Goal: Task Accomplishment & Management: Complete application form

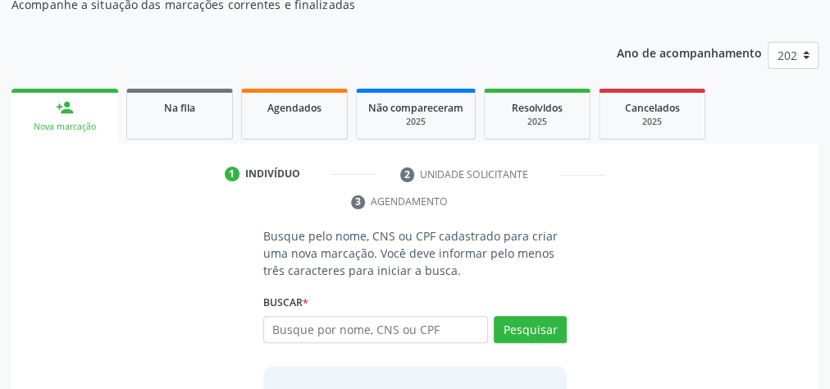
scroll to position [46, 0]
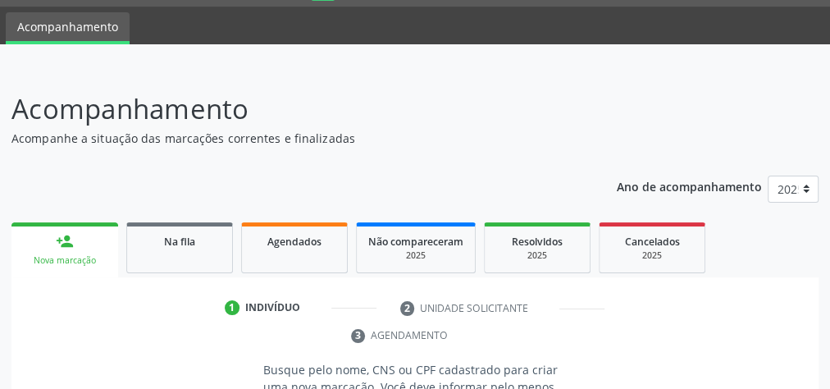
click at [271, 332] on ul "1 Indivíduo 2 Unidade solicitante 3 Agendamento" at bounding box center [414, 322] width 807 height 55
drag, startPoint x: 250, startPoint y: 373, endPoint x: 688, endPoint y: 108, distance: 512.1
click at [692, 108] on header "Acompanhamento Acompanhe a situação das marcações correntes e finalizadas Relat…" at bounding box center [414, 118] width 807 height 58
click at [673, 123] on header "Acompanhamento Acompanhe a situação das marcações correntes e finalizadas Relat…" at bounding box center [414, 118] width 807 height 58
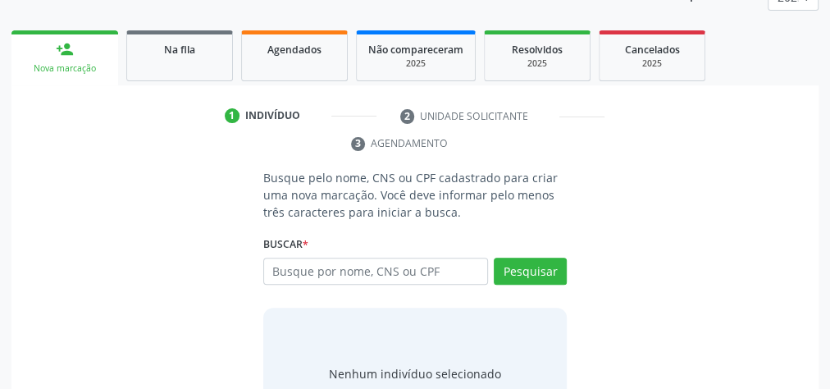
scroll to position [237, 0]
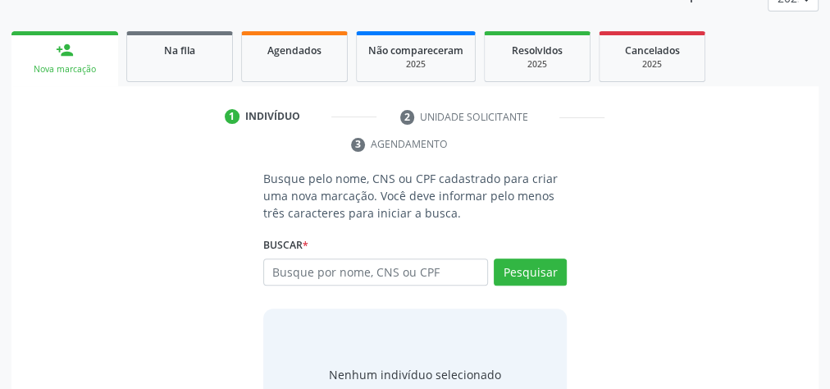
click at [724, 135] on ul "1 Indivíduo 2 Unidade solicitante 3 Agendamento" at bounding box center [414, 130] width 807 height 55
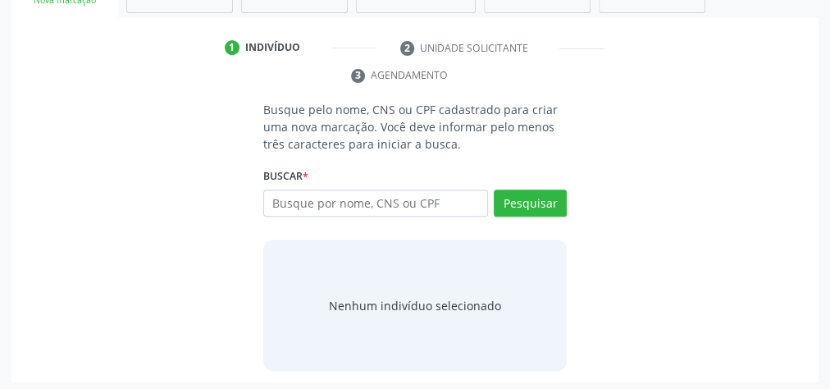
scroll to position [309, 0]
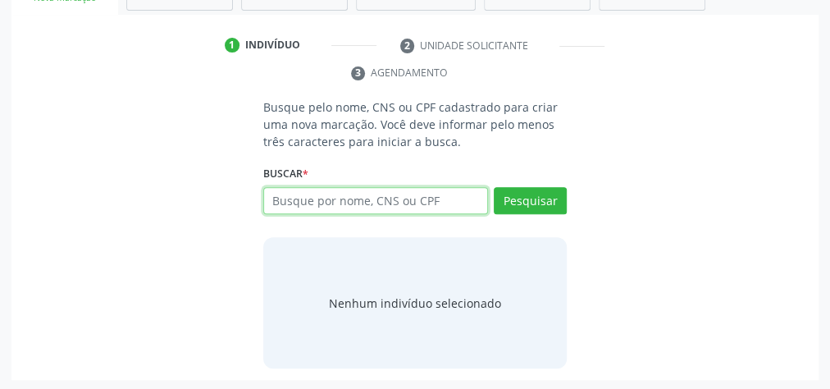
drag, startPoint x: 463, startPoint y: 193, endPoint x: 455, endPoint y: 199, distance: 9.9
click at [438, 202] on input "text" at bounding box center [375, 201] width 225 height 28
type input "17591632442"
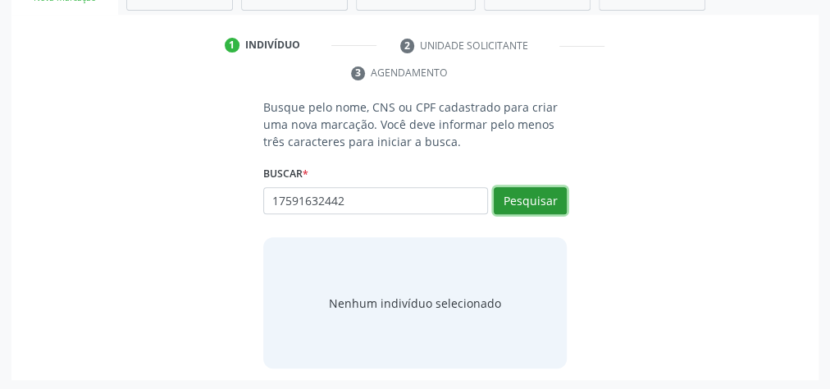
click at [542, 194] on button "Pesquisar" at bounding box center [530, 201] width 73 height 28
type input "17591632442"
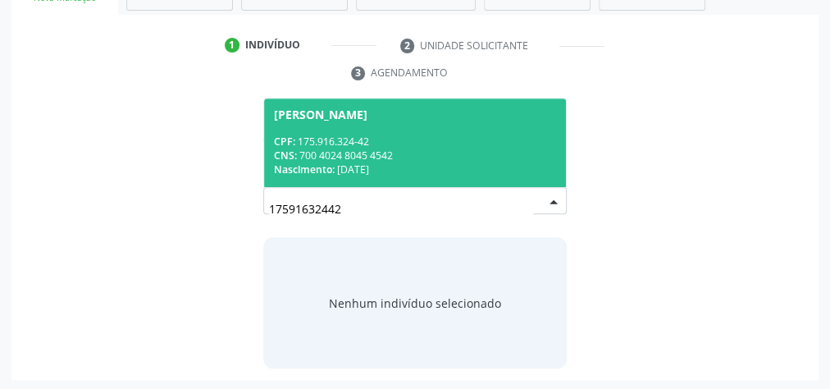
click at [420, 156] on div "CNS: 700 4024 8045 4542" at bounding box center [415, 156] width 282 height 14
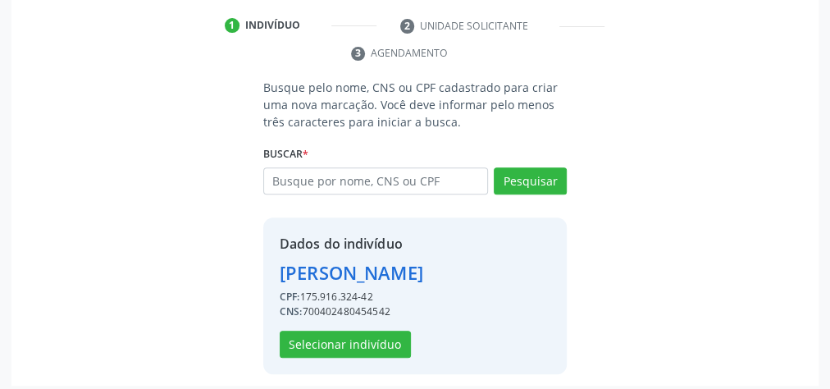
scroll to position [360, 0]
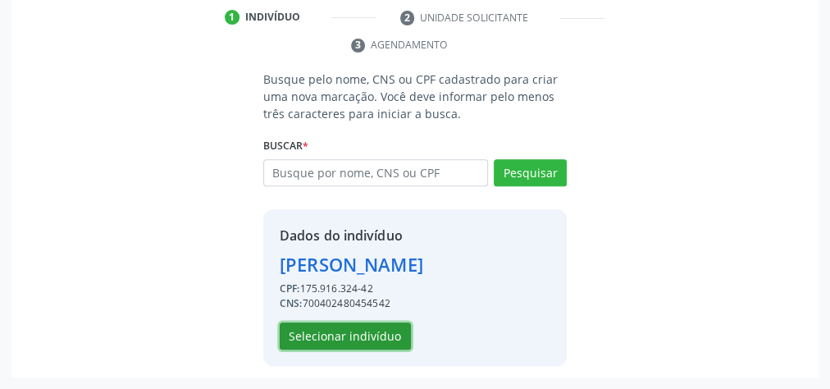
click at [389, 336] on button "Selecionar indivíduo" at bounding box center [345, 336] width 131 height 28
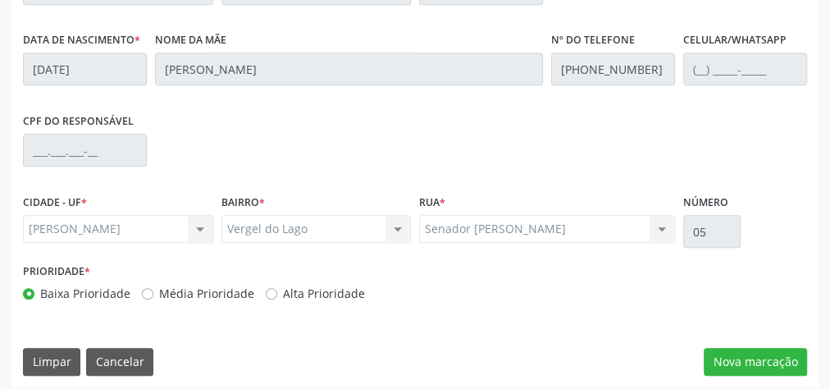
scroll to position [595, 0]
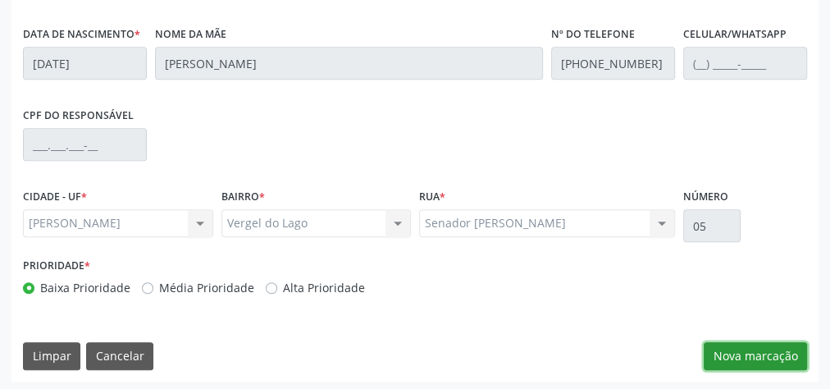
click at [775, 347] on button "Nova marcação" at bounding box center [755, 356] width 103 height 28
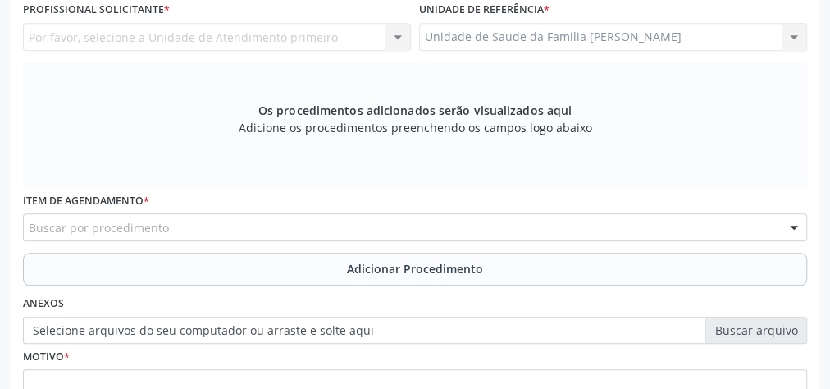
scroll to position [398, 0]
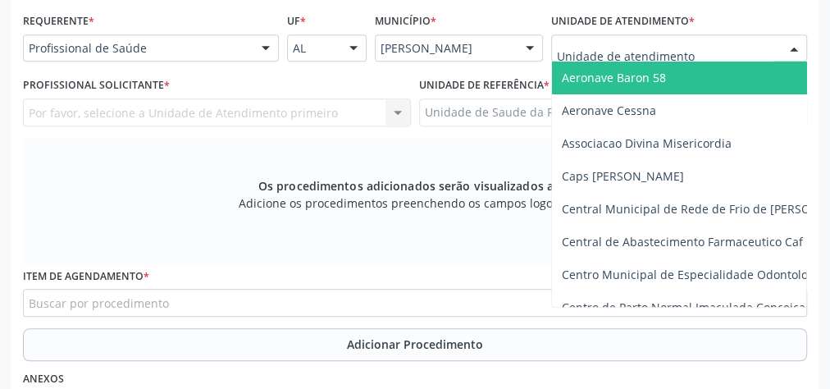
click at [703, 43] on div at bounding box center [679, 48] width 256 height 28
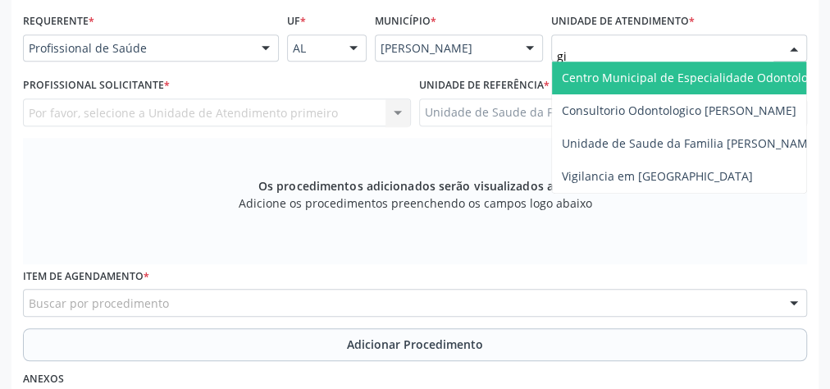
type input "gis"
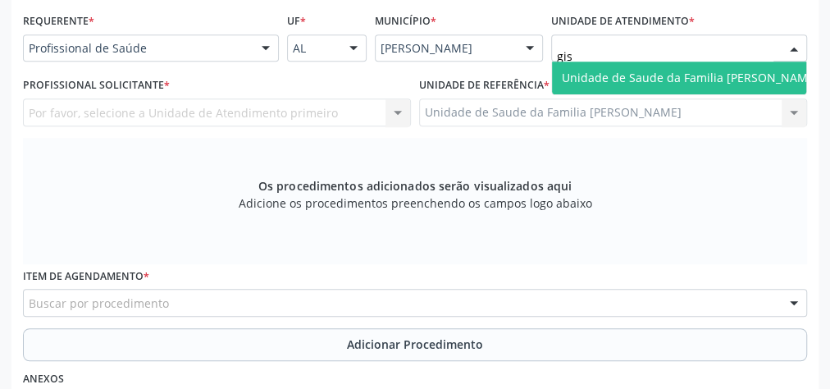
click at [685, 73] on span "Unidade de Saude da Familia [PERSON_NAME]" at bounding box center [690, 78] width 257 height 16
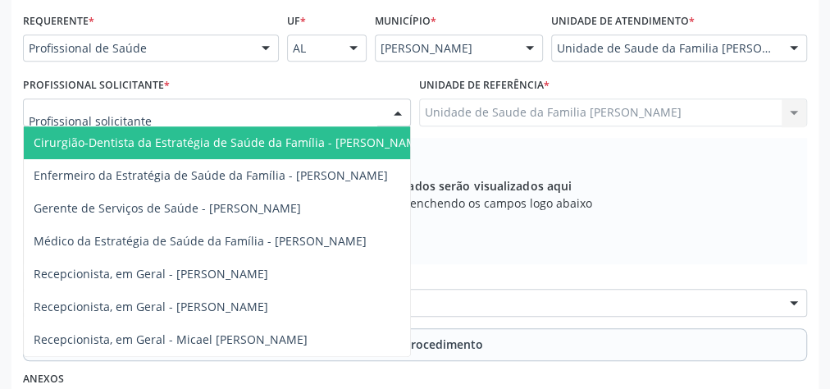
click at [402, 106] on div at bounding box center [398, 113] width 25 height 28
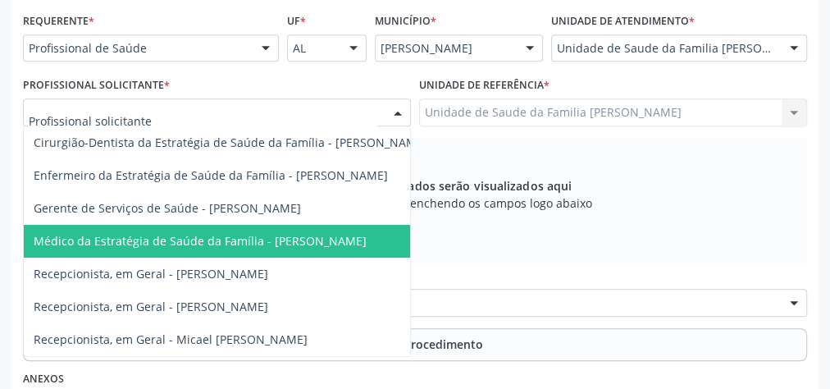
click at [307, 233] on span "Médico da Estratégia de Saúde da Família - [PERSON_NAME]" at bounding box center [200, 241] width 333 height 16
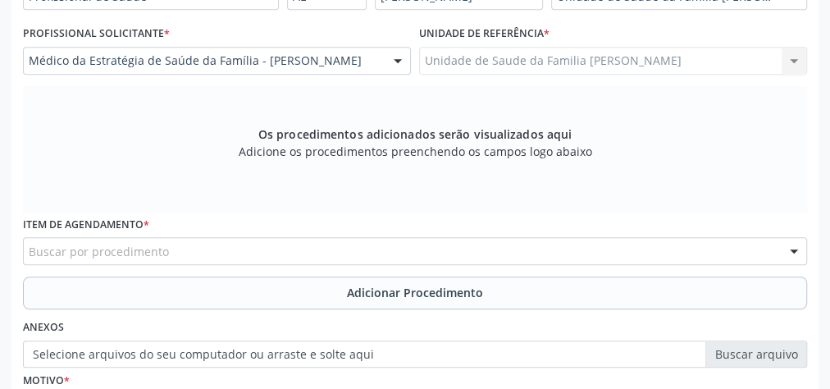
scroll to position [529, 0]
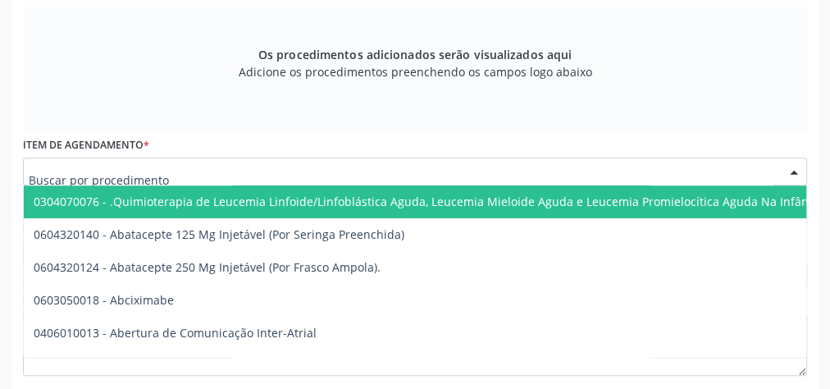
click at [309, 161] on div at bounding box center [415, 172] width 784 height 28
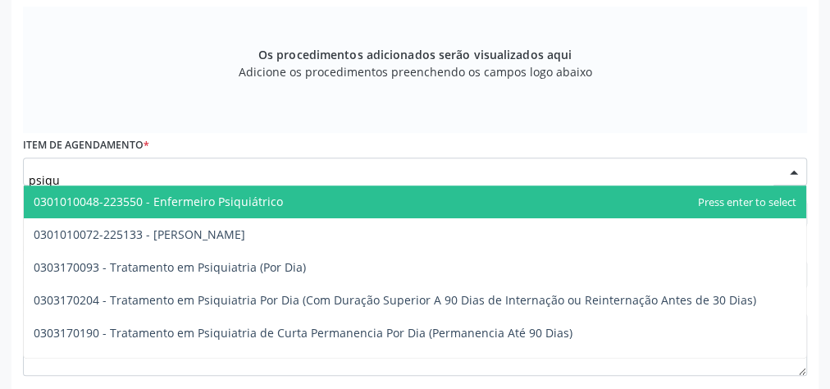
type input "psiqui"
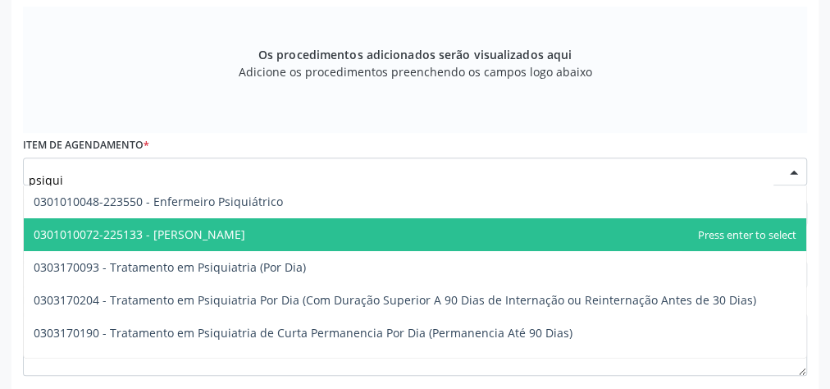
click at [239, 228] on span "0301010072-225133 - [PERSON_NAME]" at bounding box center [140, 234] width 212 height 16
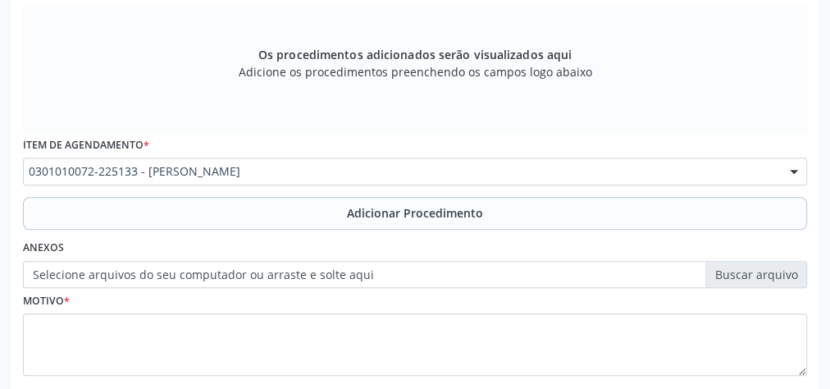
drag, startPoint x: 410, startPoint y: 211, endPoint x: 405, endPoint y: 222, distance: 11.7
click at [409, 214] on span "Adicionar Procedimento" at bounding box center [415, 212] width 136 height 17
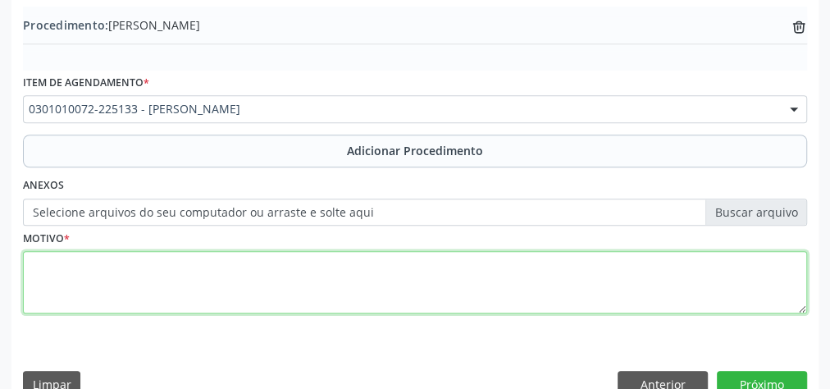
click at [389, 284] on textarea at bounding box center [415, 282] width 784 height 62
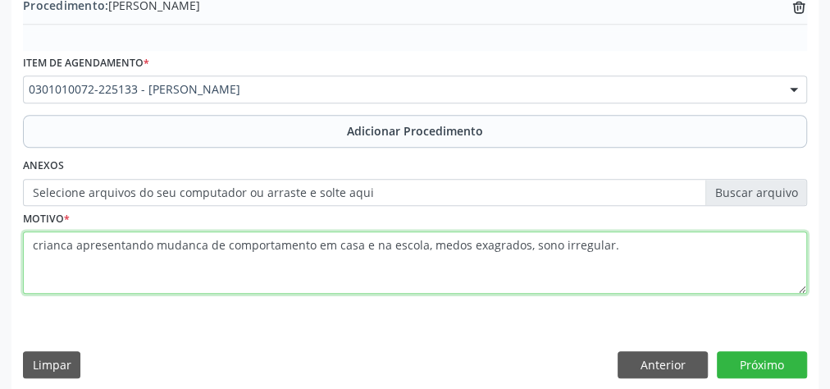
scroll to position [558, 0]
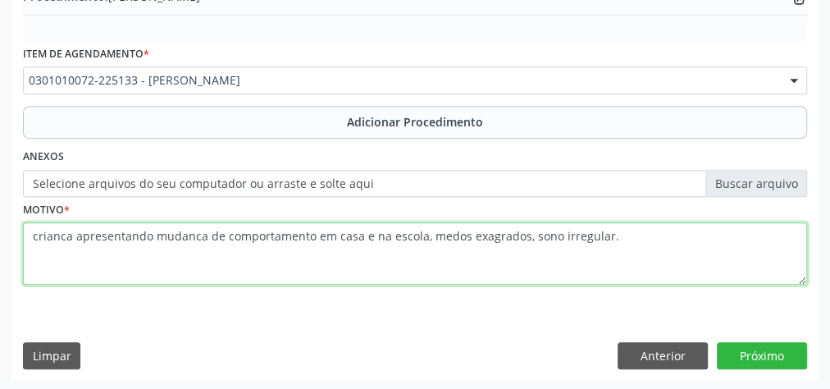
click at [488, 233] on textarea "crianca apresentando mudanca de comportamento em casa e na escola, medos exagra…" at bounding box center [415, 253] width 784 height 62
type textarea "crianca apresentando mudanca de comportamento em casa e na escola, medos exager…"
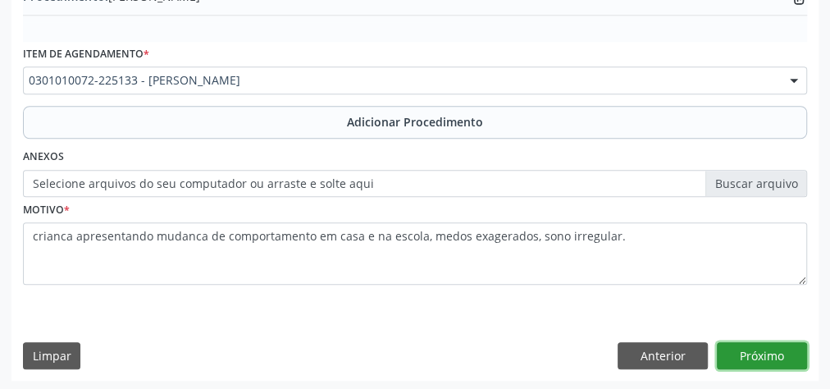
click at [745, 345] on button "Próximo" at bounding box center [762, 356] width 90 height 28
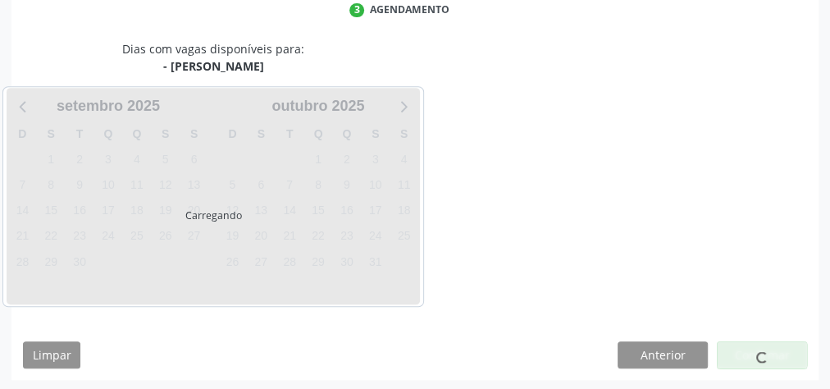
scroll to position [435, 0]
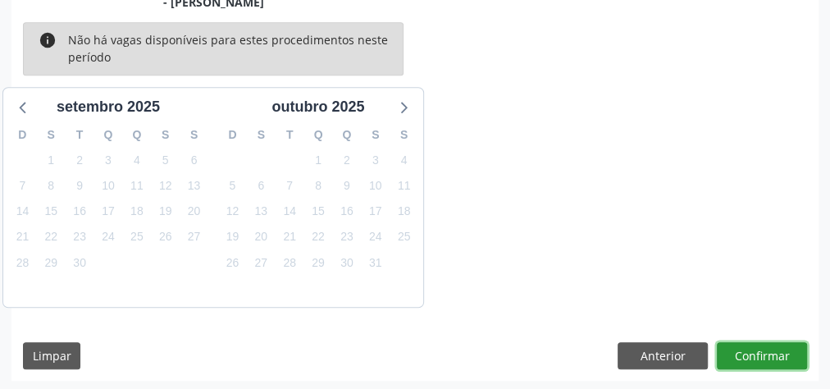
click at [745, 345] on button "Confirmar" at bounding box center [762, 356] width 90 height 28
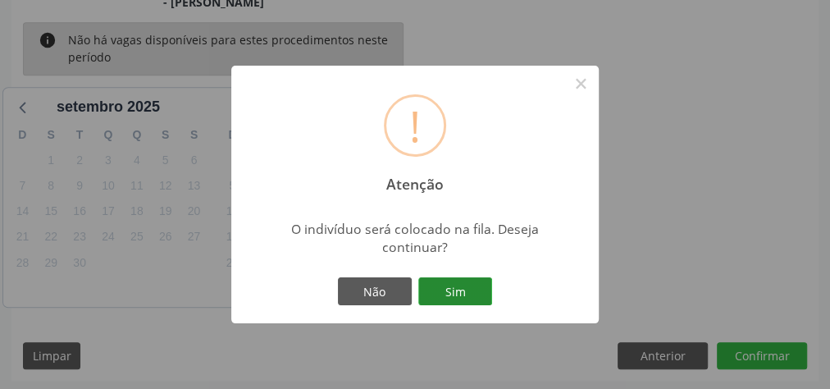
click at [464, 292] on button "Sim" at bounding box center [455, 291] width 74 height 28
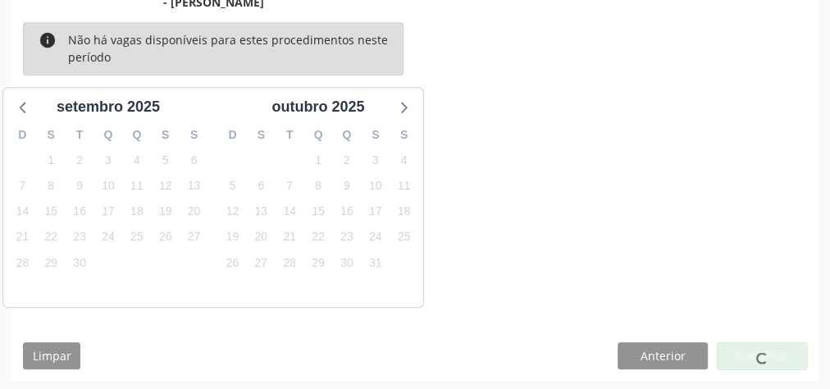
scroll to position [174, 0]
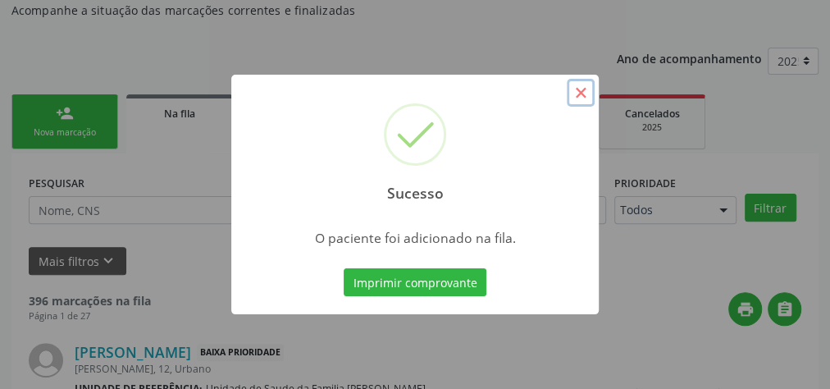
click at [583, 95] on button "×" at bounding box center [581, 93] width 28 height 28
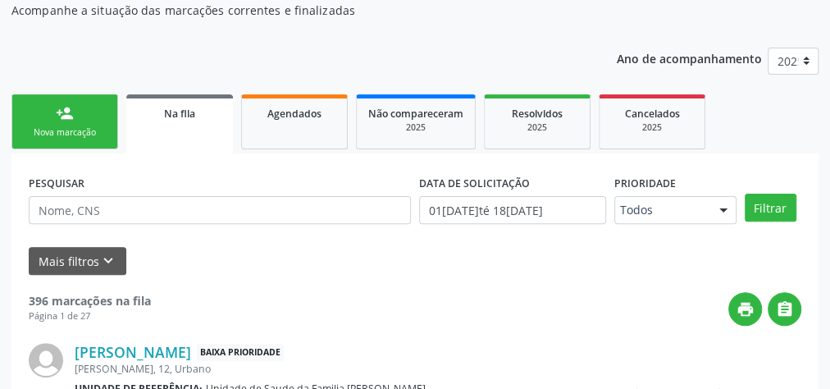
click at [76, 126] on div "Nova marcação" at bounding box center [65, 132] width 82 height 12
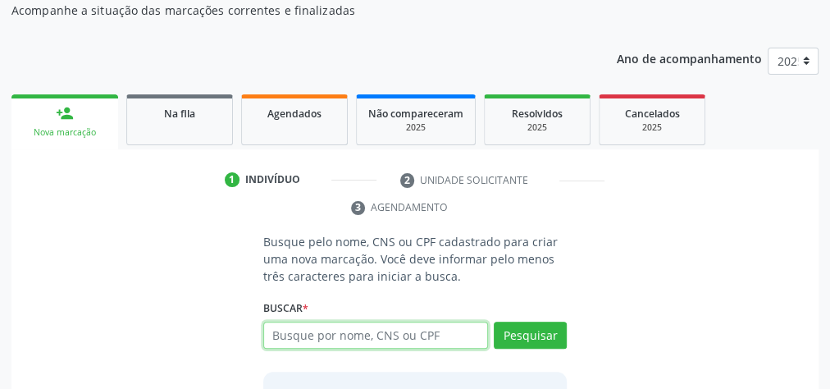
drag, startPoint x: 342, startPoint y: 329, endPoint x: 379, endPoint y: 339, distance: 38.2
click at [343, 329] on input "text" at bounding box center [375, 336] width 225 height 28
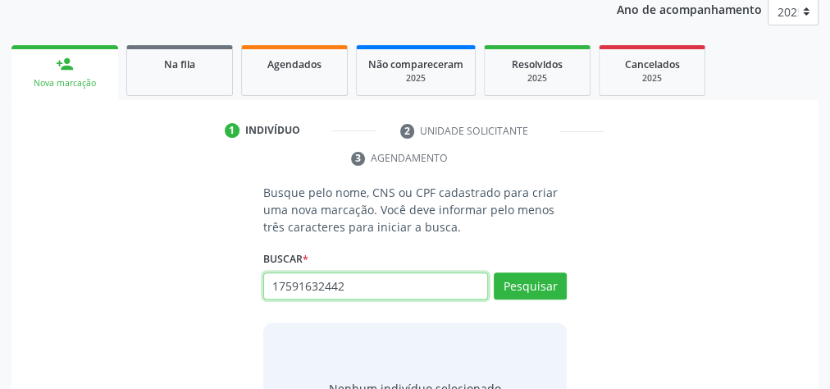
scroll to position [305, 0]
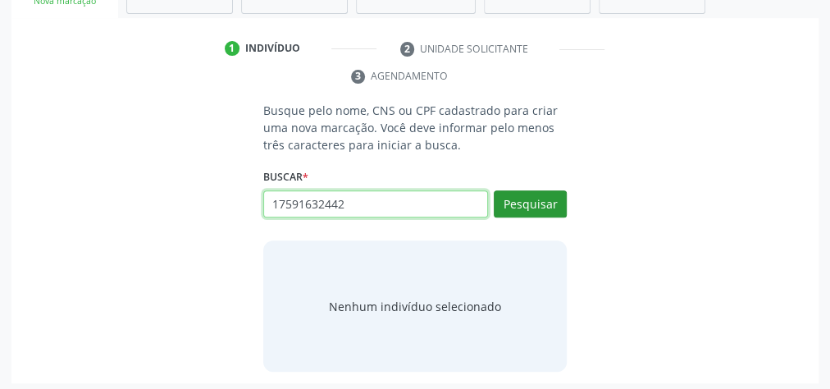
type input "17591632442"
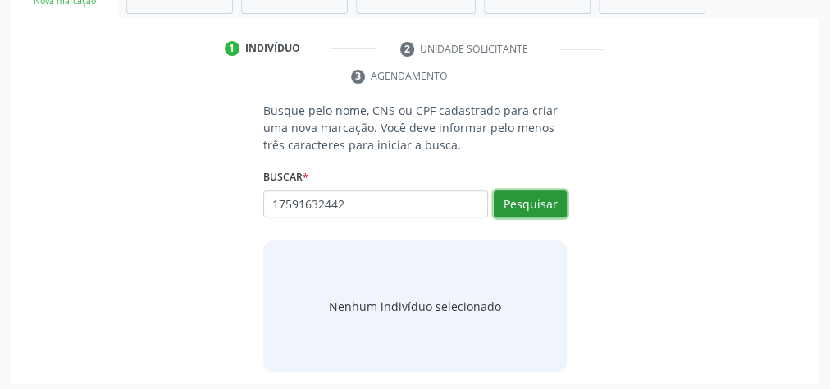
click at [512, 196] on button "Pesquisar" at bounding box center [530, 204] width 73 height 28
type input "17591632442"
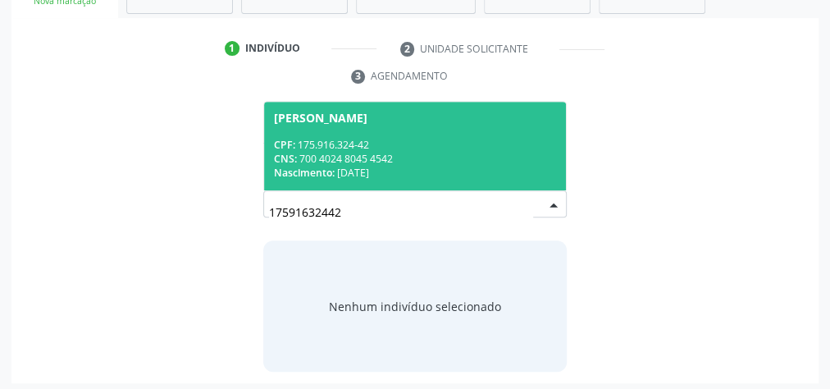
click at [376, 130] on span "Jefferson Emanuel de Souza Miranda CPF: 175.916.324-42 CNS: 700 4024 8045 4542 …" at bounding box center [415, 146] width 302 height 88
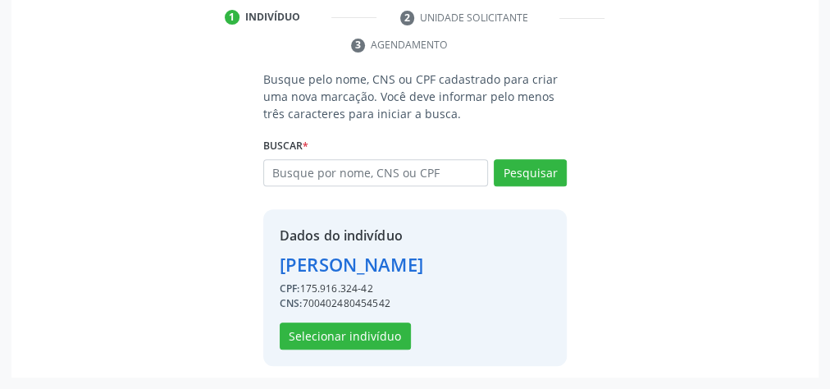
scroll to position [360, 0]
click at [371, 339] on button "Selecionar indivíduo" at bounding box center [345, 336] width 131 height 28
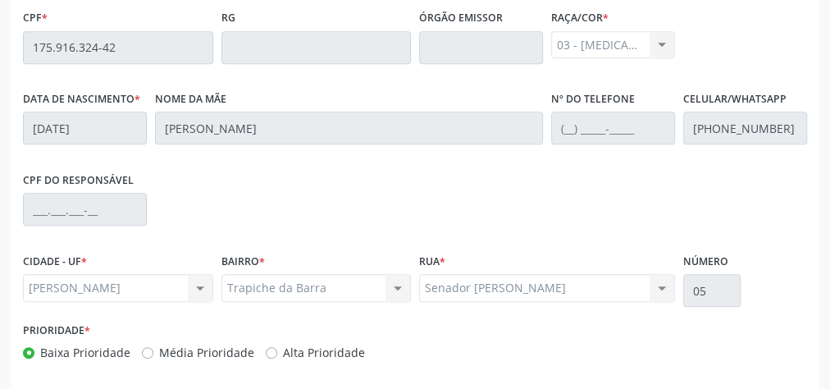
scroll to position [595, 0]
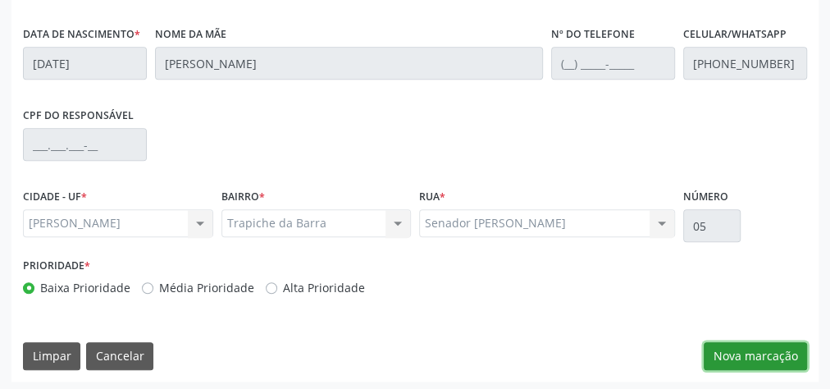
click at [755, 345] on button "Nova marcação" at bounding box center [755, 356] width 103 height 28
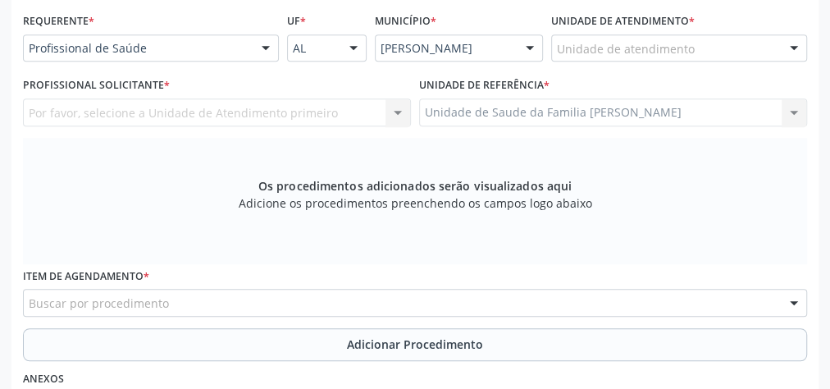
scroll to position [332, 0]
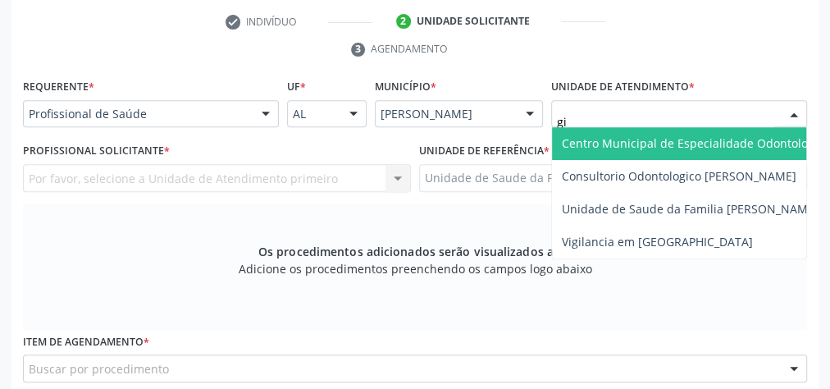
type input "gis"
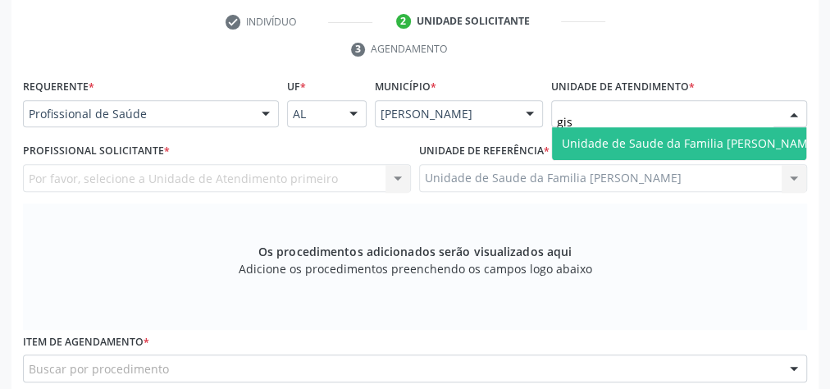
click at [640, 128] on span "Unidade de Saude da Familia [PERSON_NAME]" at bounding box center [690, 143] width 277 height 33
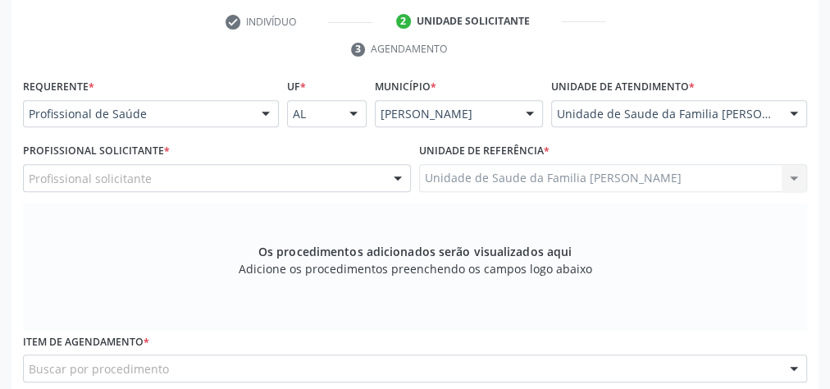
click at [401, 175] on div at bounding box center [398, 179] width 25 height 28
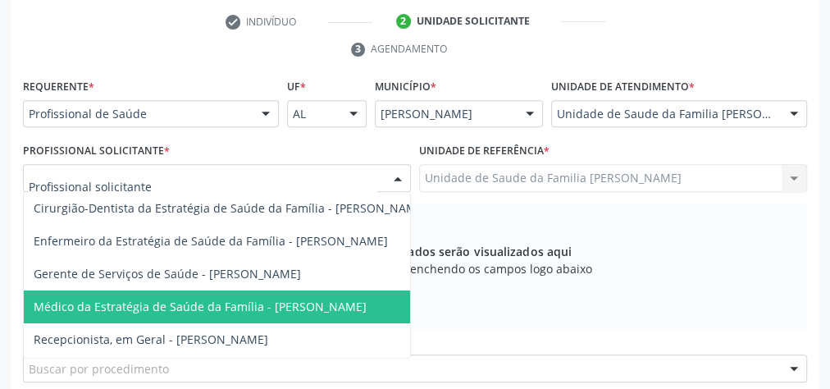
click at [297, 300] on span "Médico da Estratégia de Saúde da Família - [PERSON_NAME]" at bounding box center [200, 307] width 333 height 16
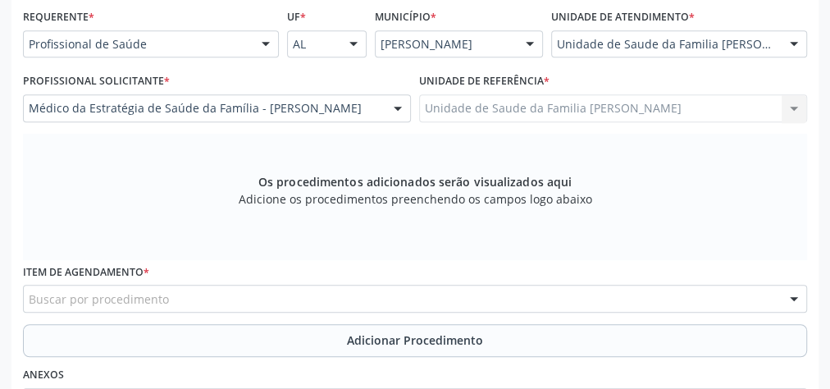
scroll to position [464, 0]
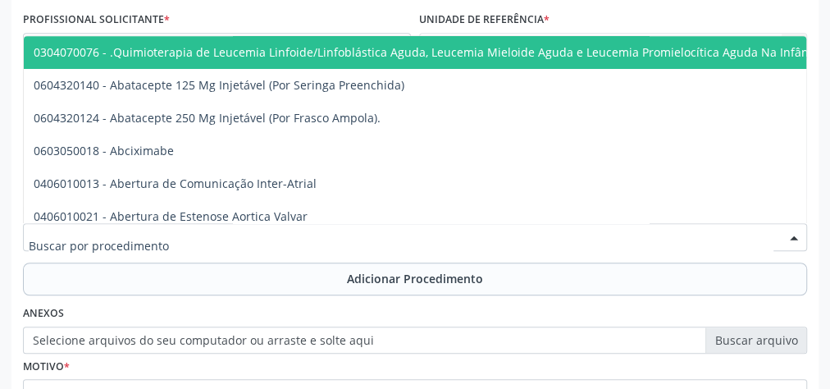
click at [273, 224] on div at bounding box center [415, 237] width 784 height 28
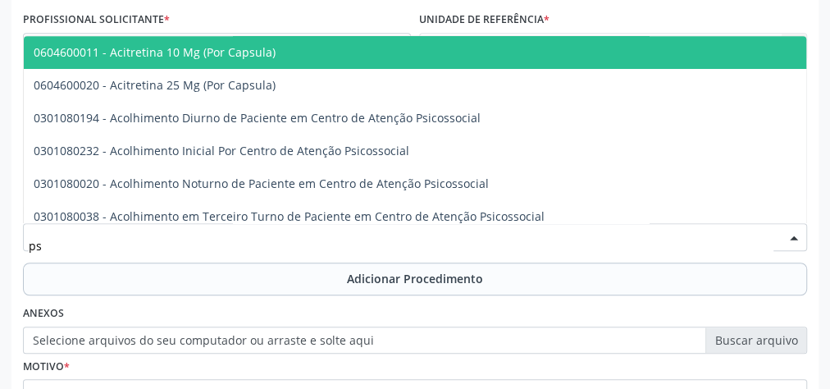
type input "p"
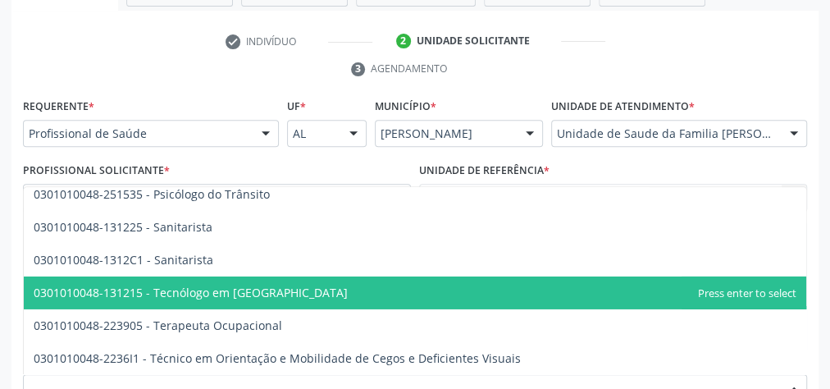
scroll to position [332, 0]
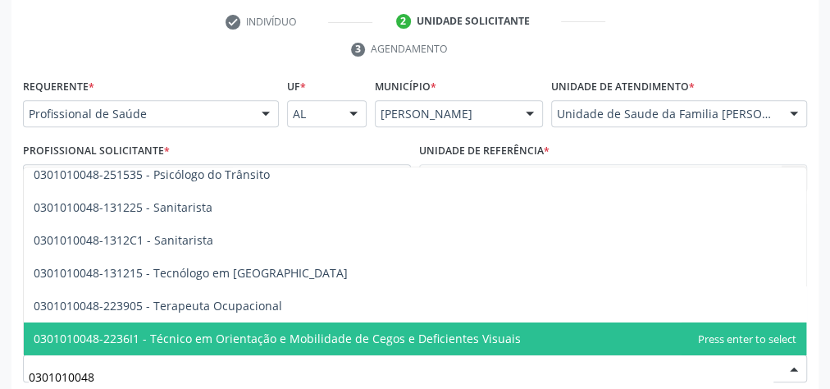
click at [107, 377] on input "0301010048" at bounding box center [401, 376] width 745 height 33
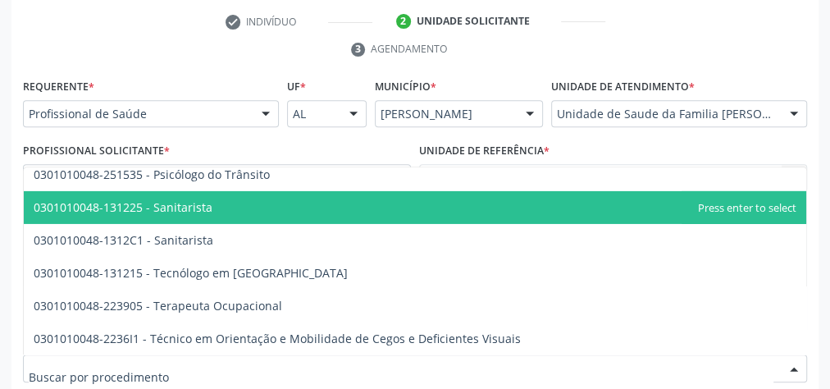
click at [792, 140] on div "Unidade de referência * Unidade de Saude da Familia Gislene Matheus Unidade de …" at bounding box center [613, 165] width 388 height 53
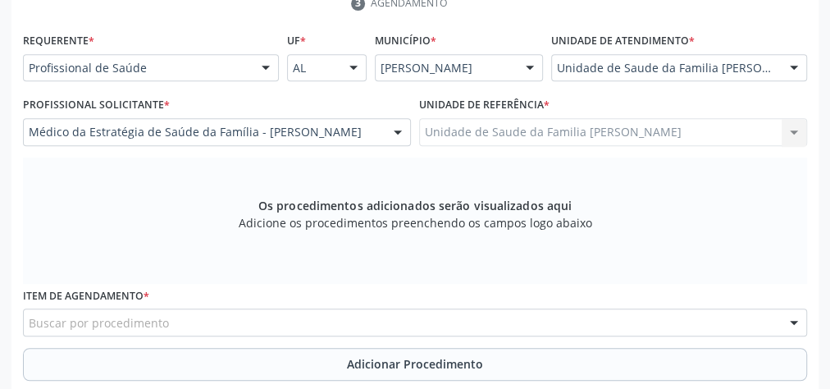
scroll to position [398, 0]
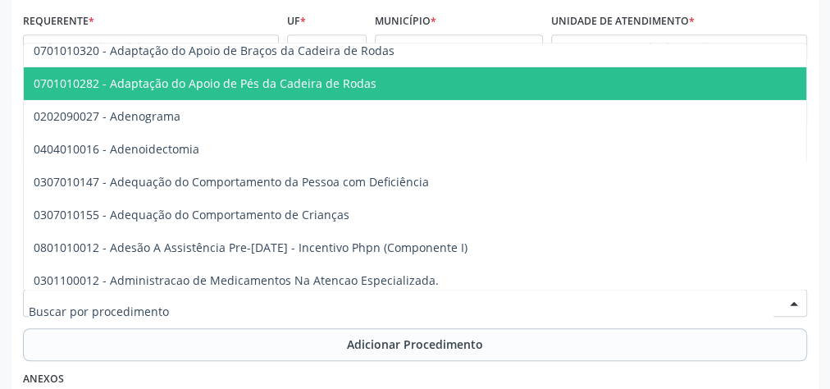
click at [173, 301] on div at bounding box center [415, 303] width 784 height 28
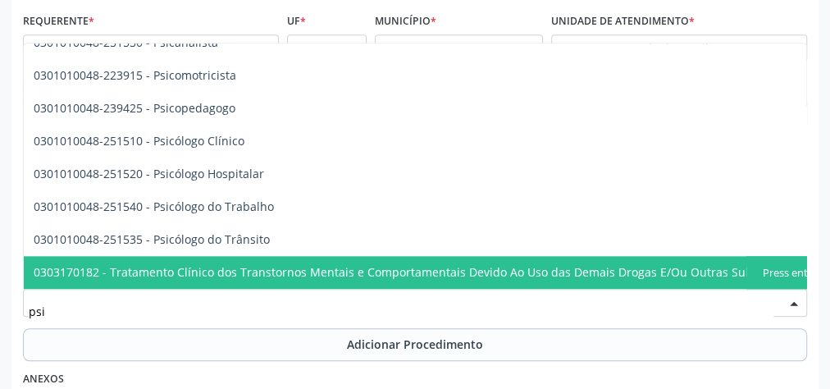
scroll to position [2799, 0]
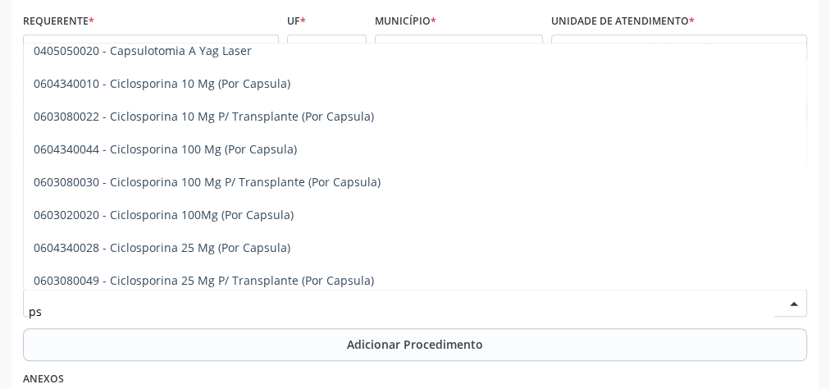
type input "p"
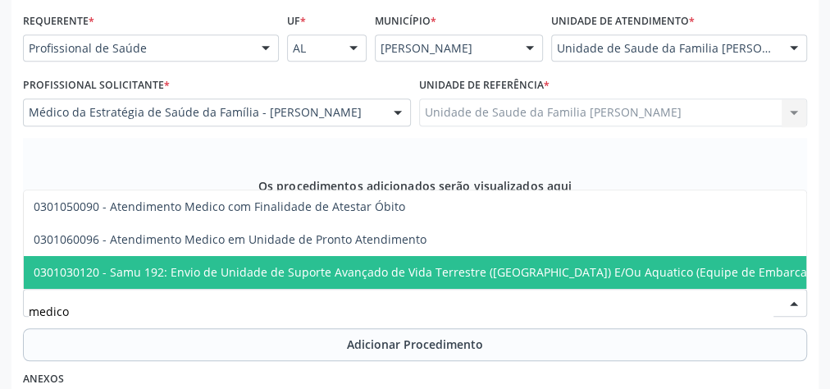
scroll to position [0, 0]
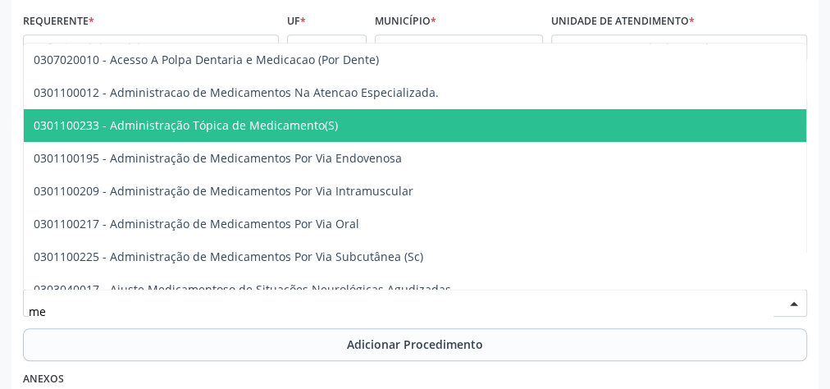
type input "m"
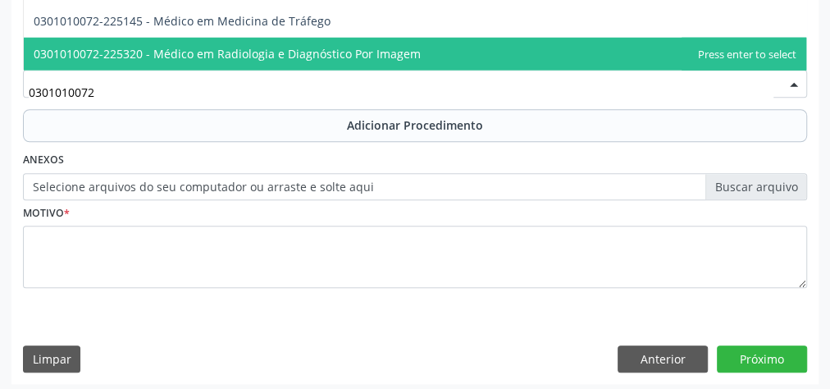
scroll to position [620, 0]
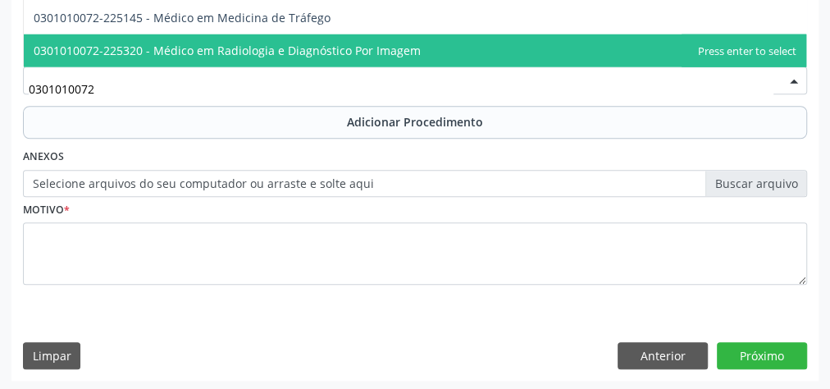
click at [158, 87] on input "0301010072" at bounding box center [401, 88] width 745 height 33
type input "0301010048"
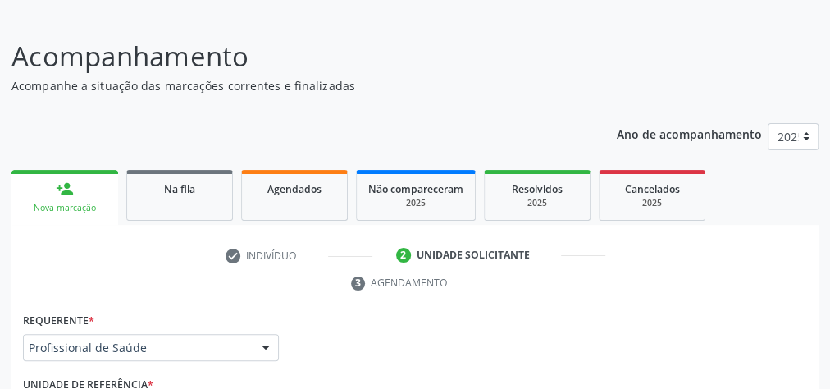
scroll to position [131, 0]
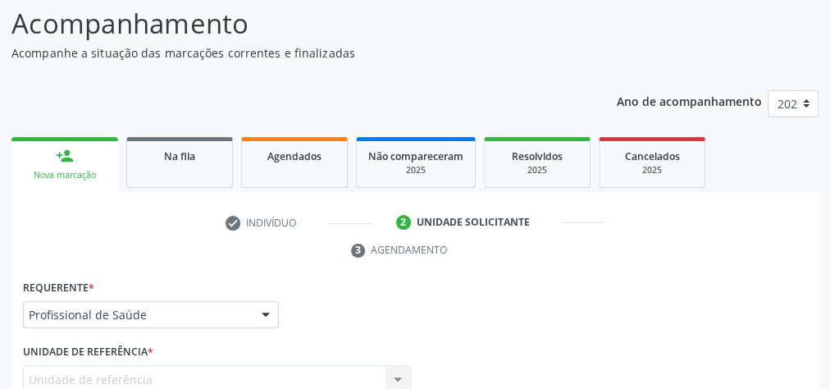
click at [89, 148] on link "person_add Nova marcação" at bounding box center [64, 164] width 107 height 55
click at [74, 168] on link "person_add Nova marcação" at bounding box center [64, 164] width 107 height 55
click at [74, 167] on link "person_add Nova marcação" at bounding box center [64, 164] width 107 height 55
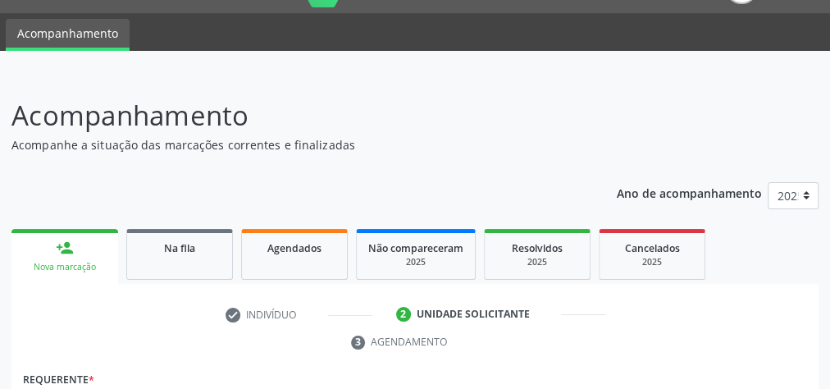
scroll to position [0, 0]
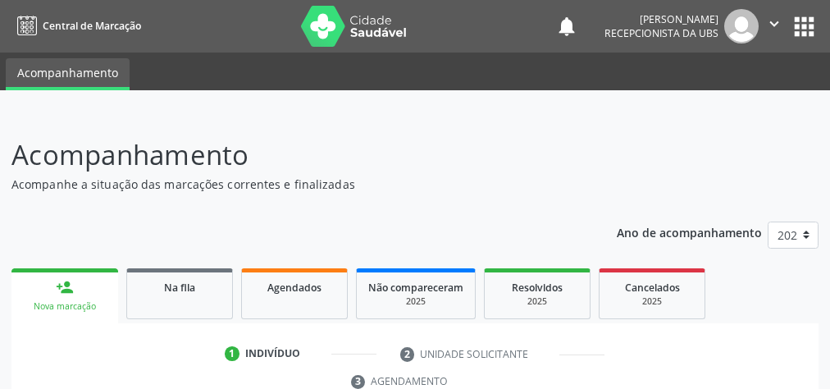
scroll to position [309, 0]
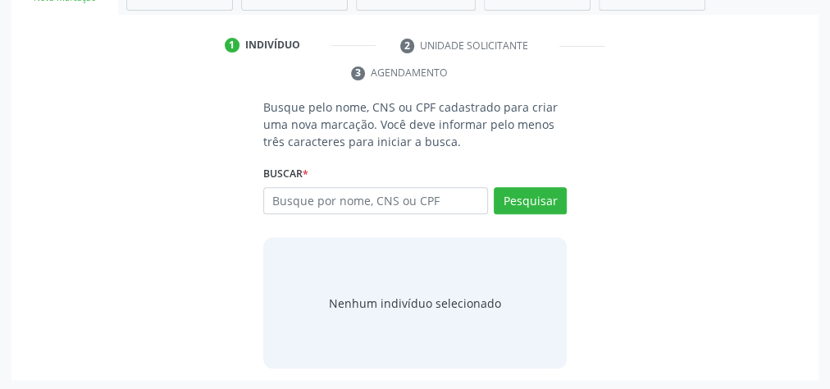
click at [382, 190] on input "text" at bounding box center [375, 201] width 225 height 28
type input "14885128412"
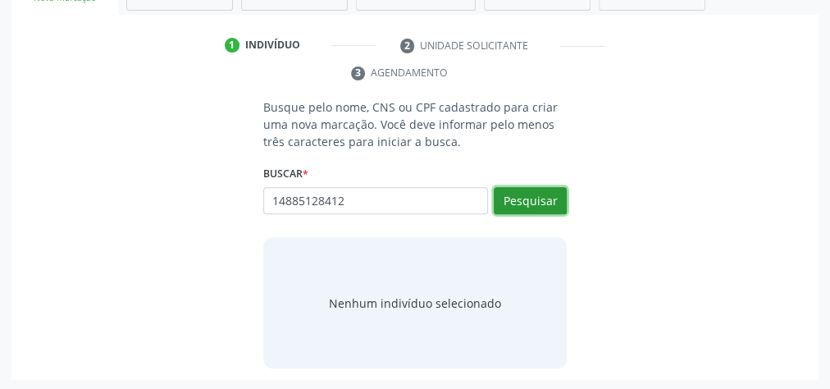
click at [536, 199] on button "Pesquisar" at bounding box center [530, 201] width 73 height 28
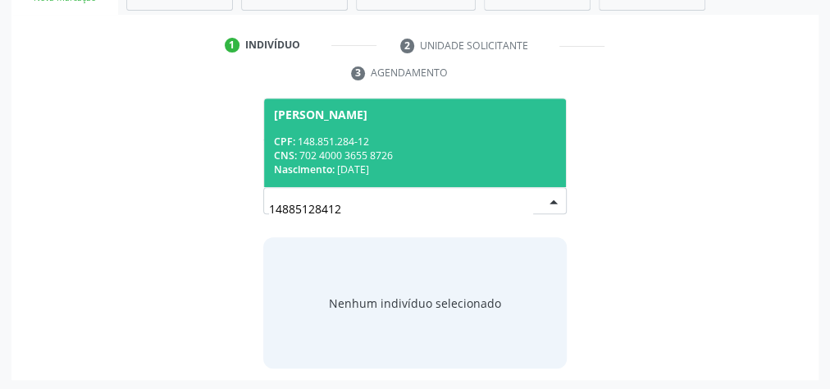
click at [468, 158] on div "CNS: 702 4000 3655 8726" at bounding box center [415, 156] width 282 height 14
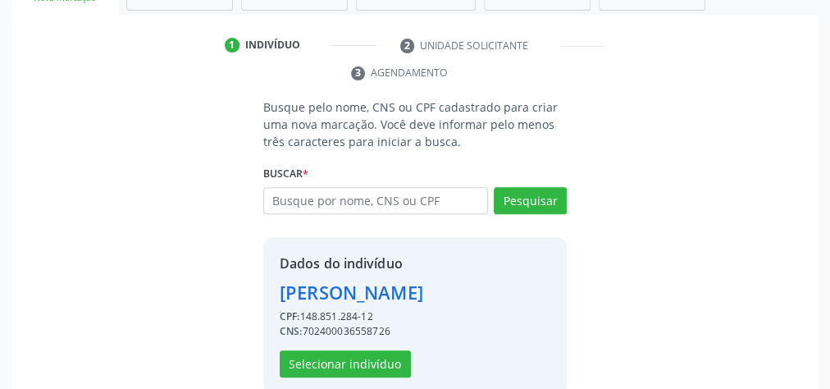
scroll to position [360, 0]
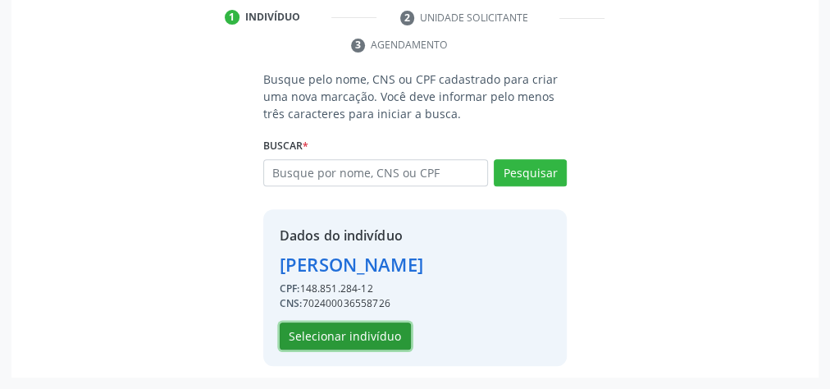
click at [375, 327] on button "Selecionar indivíduo" at bounding box center [345, 336] width 131 height 28
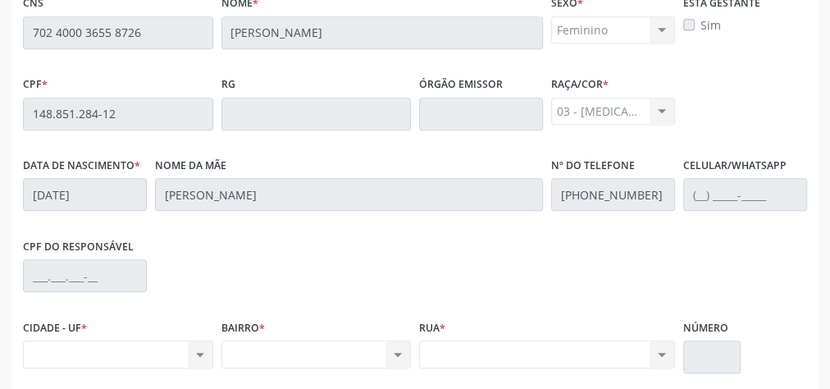
scroll to position [595, 0]
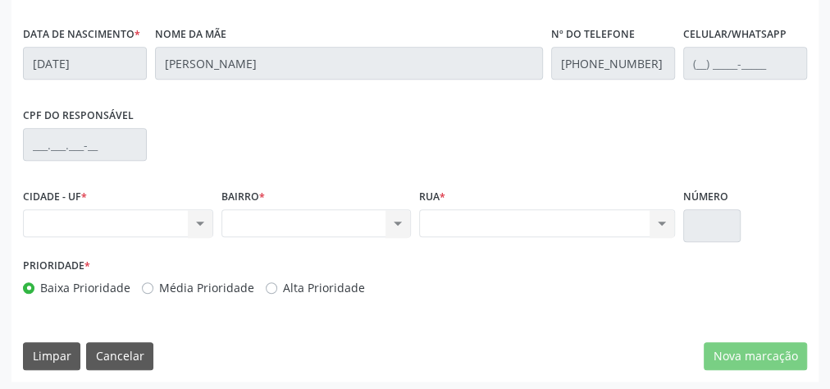
drag, startPoint x: 545, startPoint y: 284, endPoint x: 537, endPoint y: 285, distance: 8.2
click at [542, 285] on div "Prioridade * Baixa Prioridade Média Prioridade Alta Prioridade" at bounding box center [415, 281] width 793 height 54
click at [537, 285] on div "Prioridade * Baixa Prioridade Média Prioridade Alta Prioridade" at bounding box center [415, 281] width 793 height 54
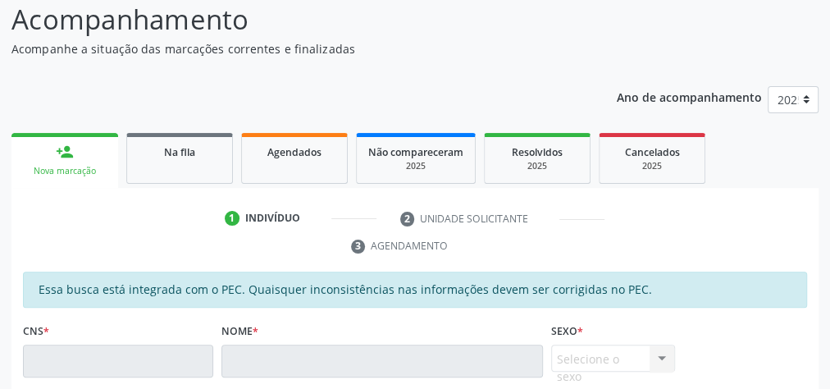
scroll to position [66, 0]
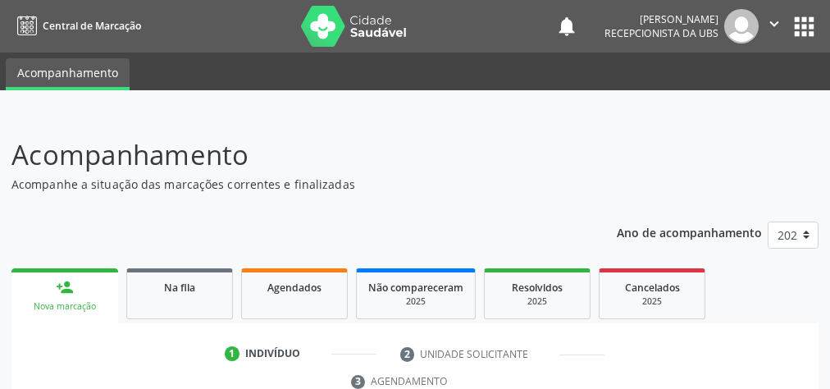
scroll to position [309, 0]
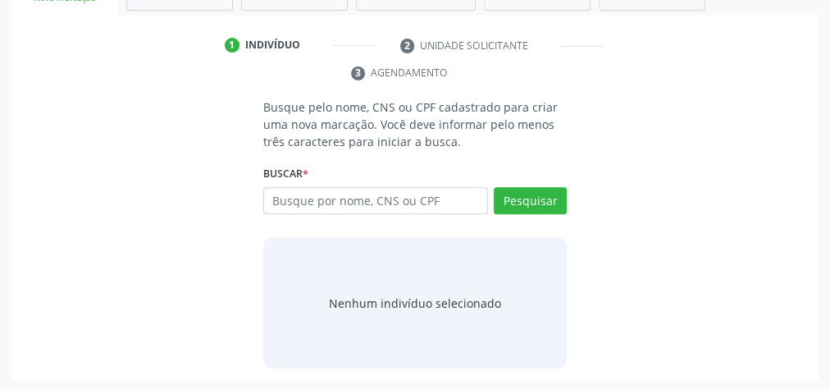
click at [443, 195] on input "text" at bounding box center [375, 201] width 225 height 28
type input "702007815649085"
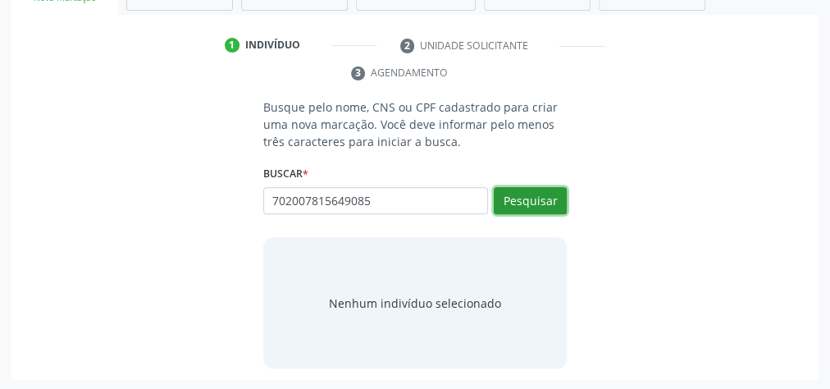
click at [555, 195] on button "Pesquisar" at bounding box center [530, 201] width 73 height 28
type input "702007815649085"
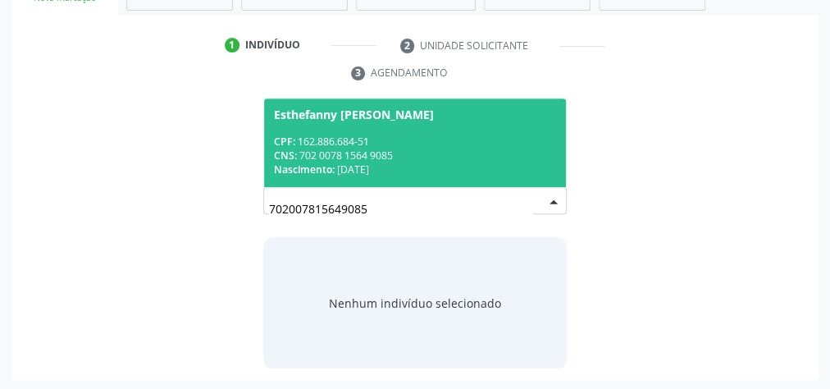
click at [443, 123] on span "Esthefanny [PERSON_NAME] CPF: 162.886.684-51 CNS: 702 0078 1564 9085 Nascimento…" at bounding box center [415, 142] width 302 height 88
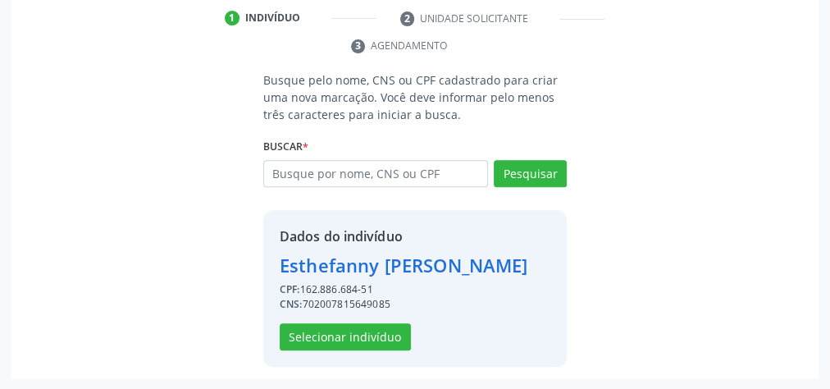
scroll to position [360, 0]
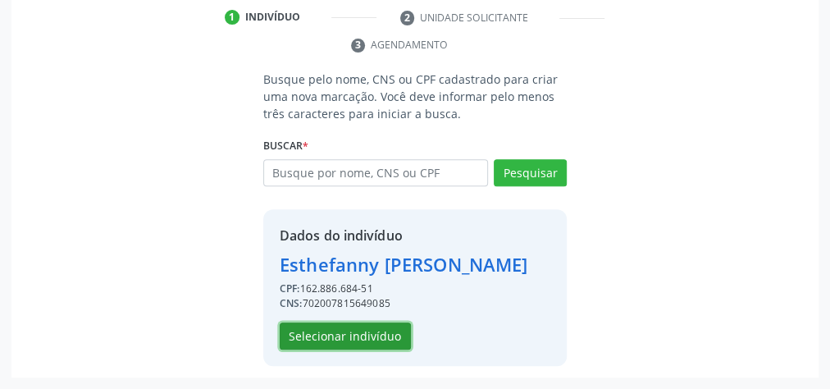
click at [373, 335] on button "Selecionar indivíduo" at bounding box center [345, 336] width 131 height 28
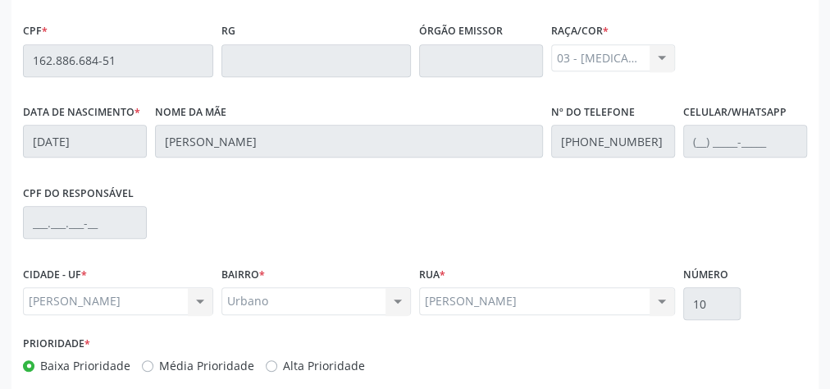
scroll to position [595, 0]
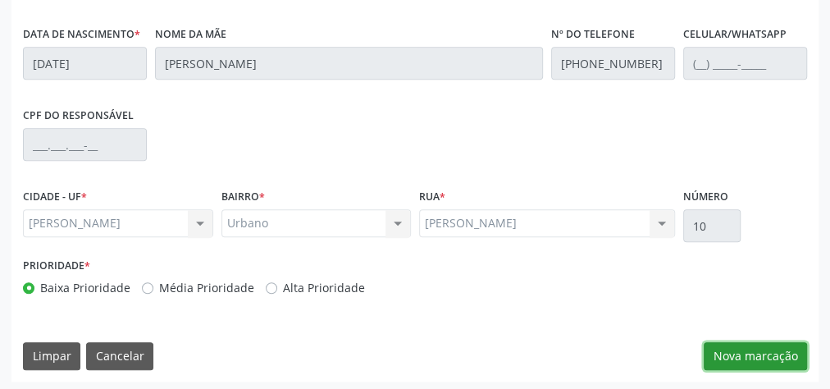
click at [744, 354] on button "Nova marcação" at bounding box center [755, 356] width 103 height 28
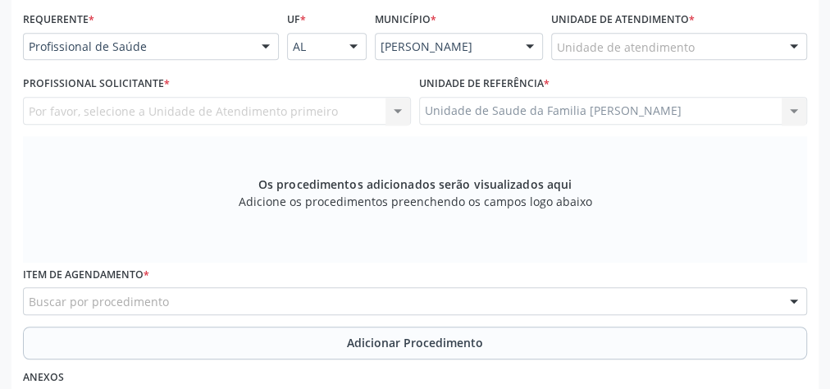
scroll to position [332, 0]
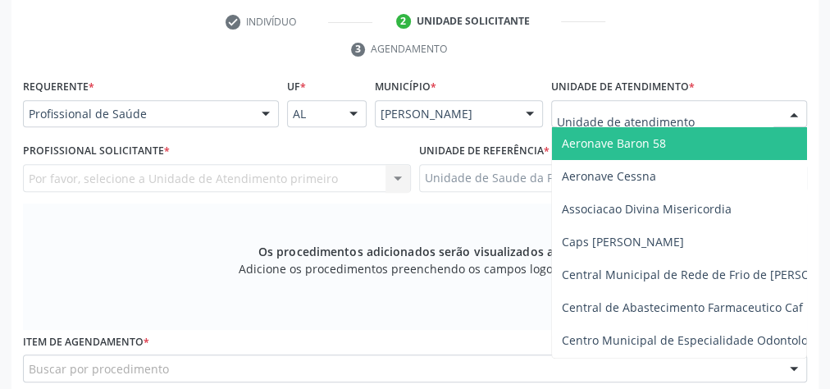
click at [716, 106] on div at bounding box center [679, 114] width 256 height 28
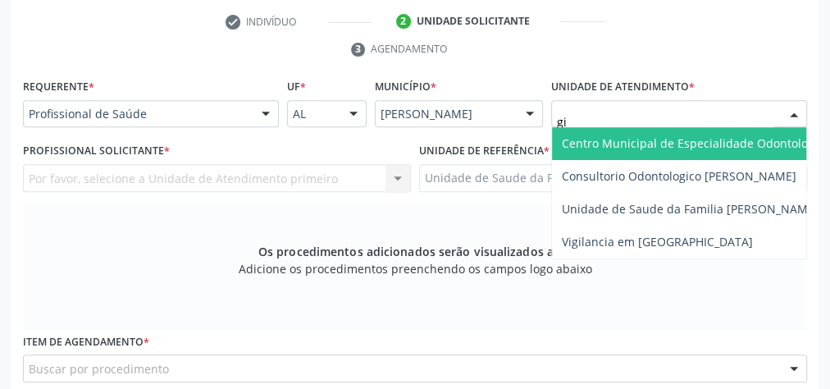
type input "gis"
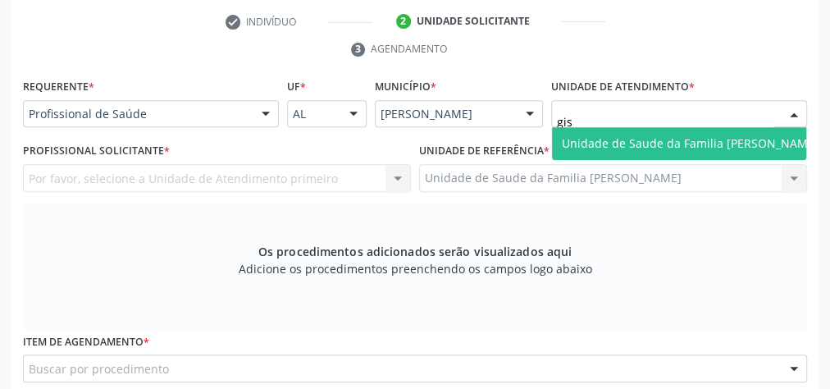
click at [688, 141] on span "Unidade de Saude da Familia [PERSON_NAME]" at bounding box center [690, 143] width 257 height 16
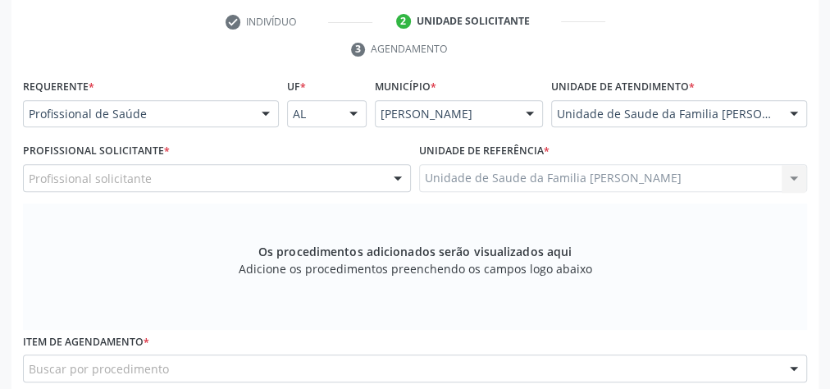
click at [400, 174] on div at bounding box center [398, 179] width 25 height 28
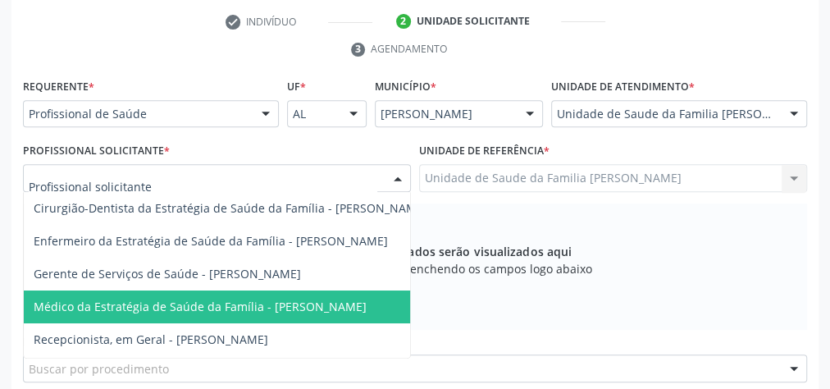
click at [335, 304] on span "Médico da Estratégia de Saúde da Família - [PERSON_NAME]" at bounding box center [200, 307] width 333 height 16
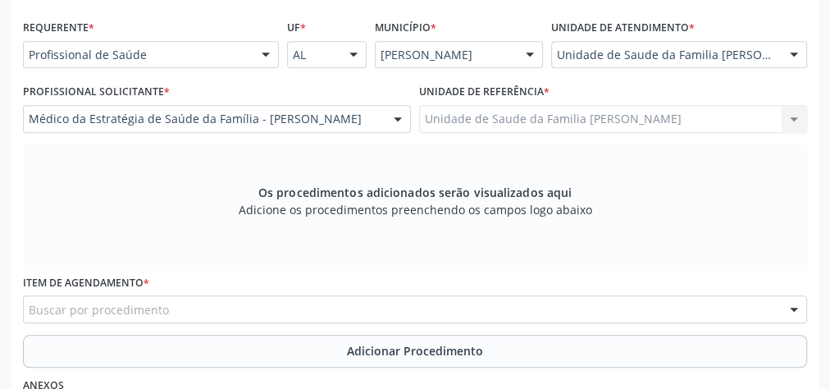
scroll to position [529, 0]
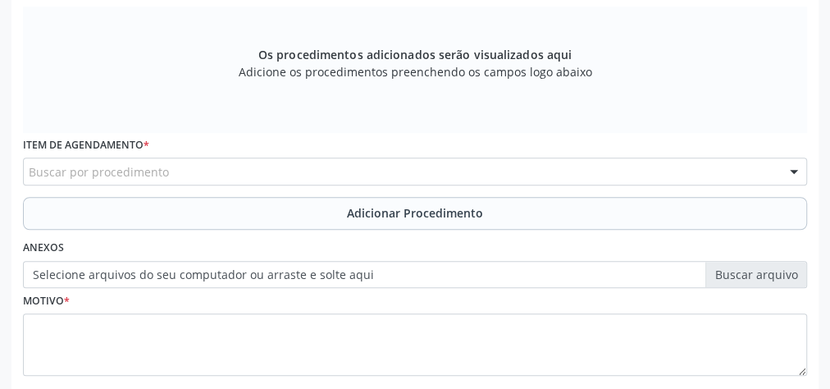
click at [409, 174] on div "Buscar por procedimento" at bounding box center [415, 172] width 784 height 28
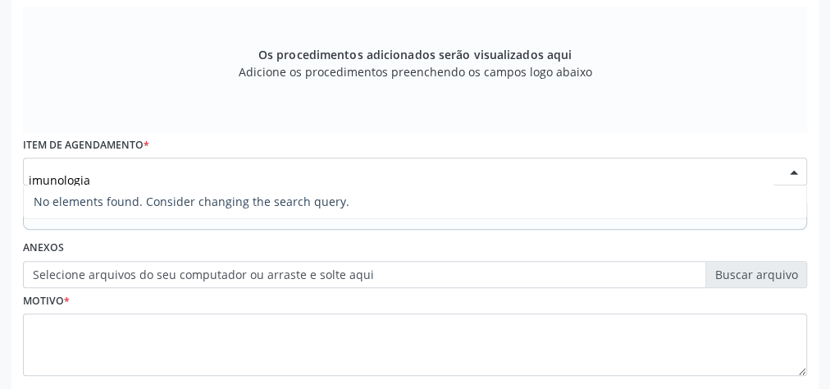
type input "imunologi"
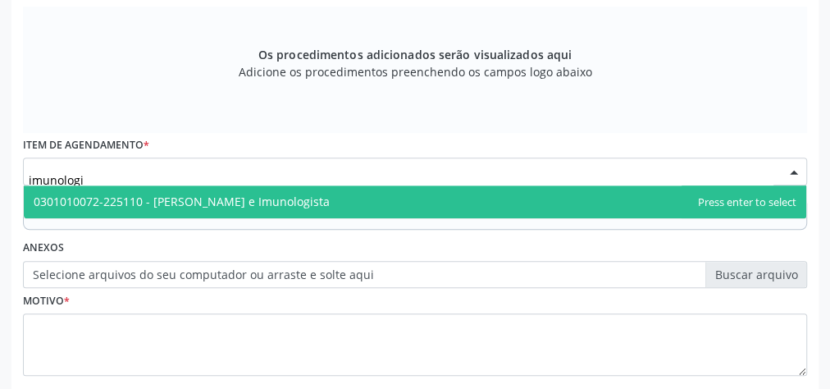
click at [322, 199] on span "0301010072-225110 - [PERSON_NAME] e Imunologista" at bounding box center [182, 202] width 296 height 16
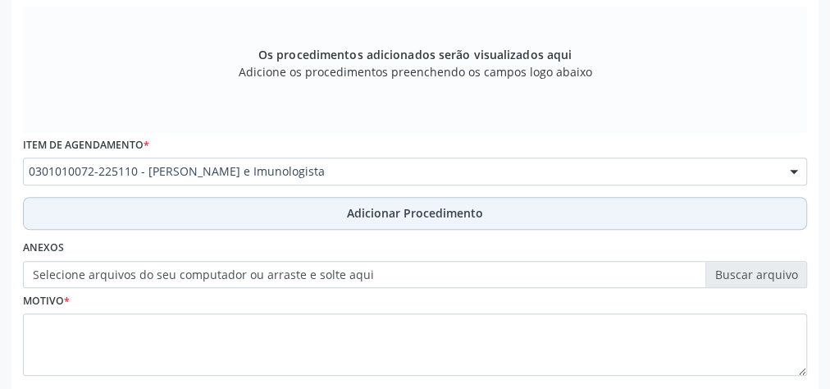
click at [396, 217] on span "Adicionar Procedimento" at bounding box center [415, 212] width 136 height 17
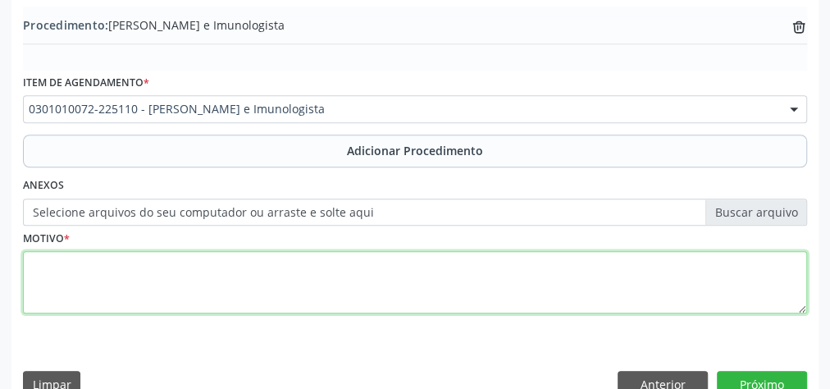
click at [355, 253] on textarea at bounding box center [415, 282] width 784 height 62
click at [401, 251] on textarea "[MEDICAL_DATA] ocular com frequencia+ rinte" at bounding box center [415, 282] width 784 height 62
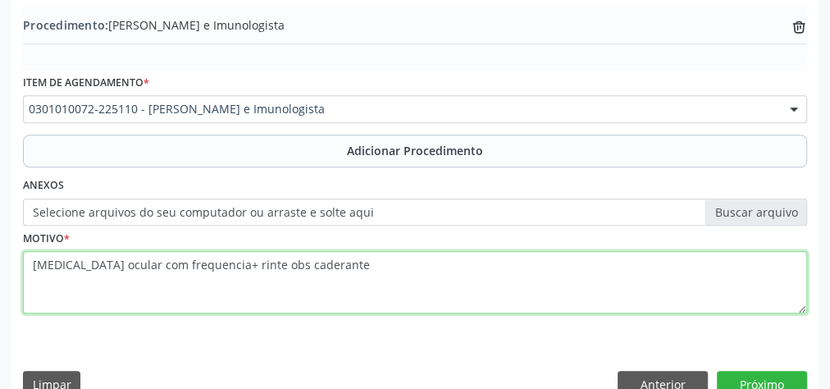
scroll to position [558, 0]
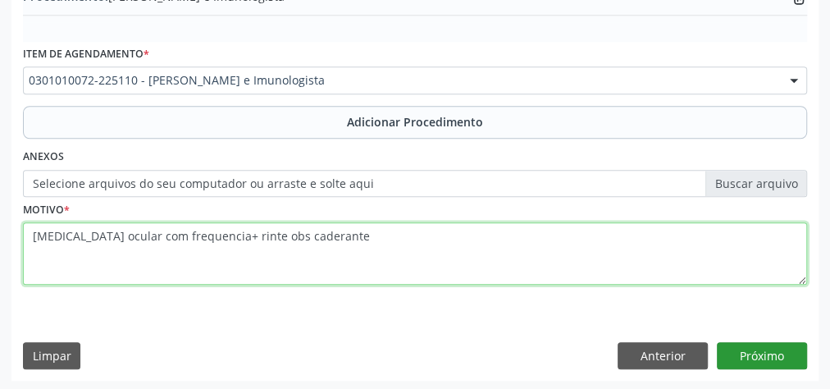
type textarea "[MEDICAL_DATA] ocular com frequencia+ rinte obs caderante"
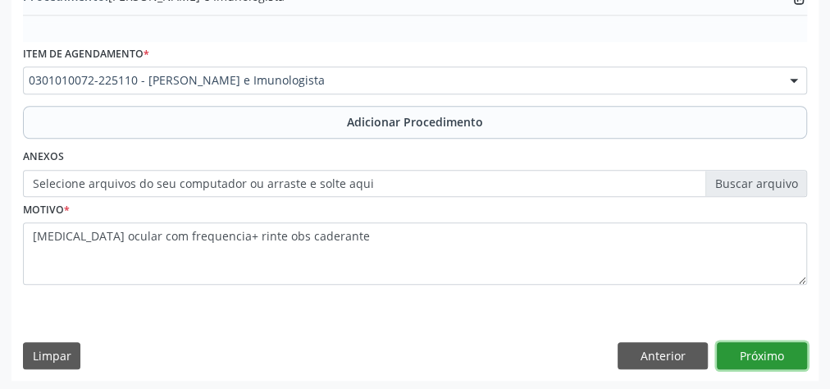
click at [784, 354] on button "Próximo" at bounding box center [762, 356] width 90 height 28
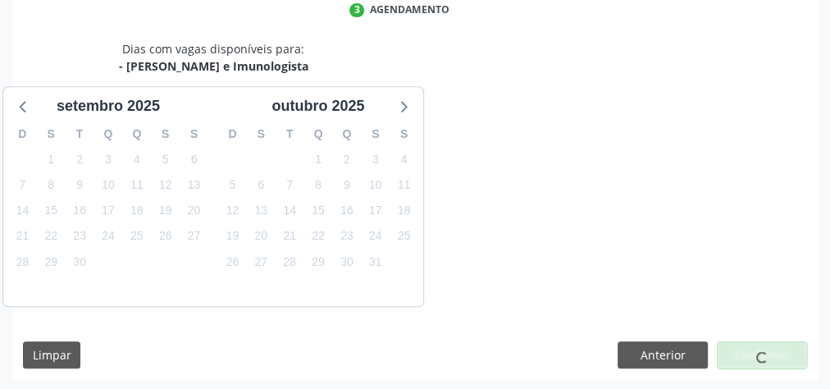
scroll to position [435, 0]
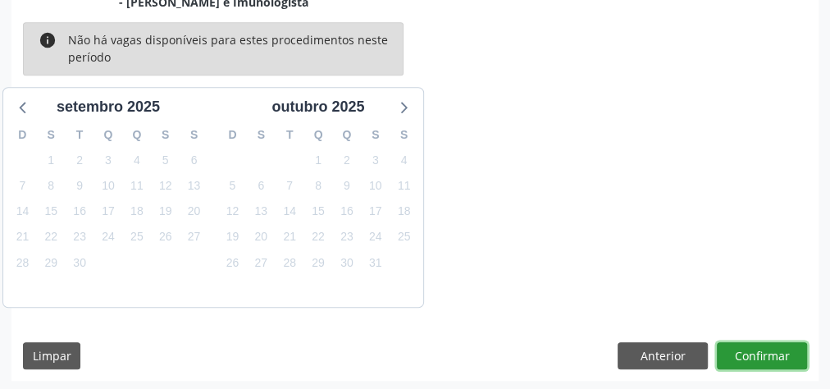
click at [784, 354] on button "Confirmar" at bounding box center [762, 356] width 90 height 28
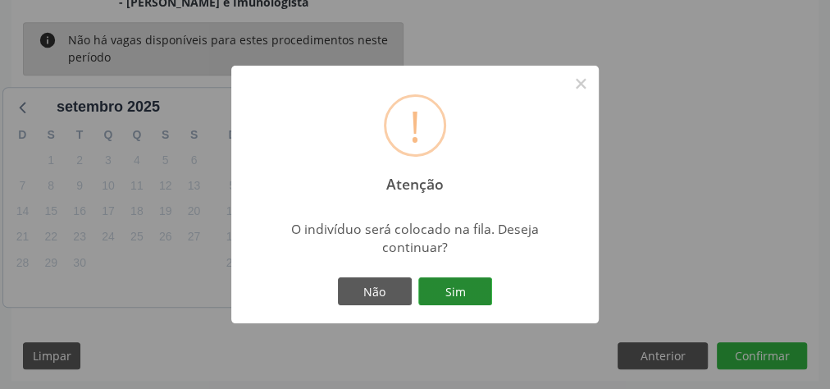
click at [460, 286] on button "Sim" at bounding box center [455, 291] width 74 height 28
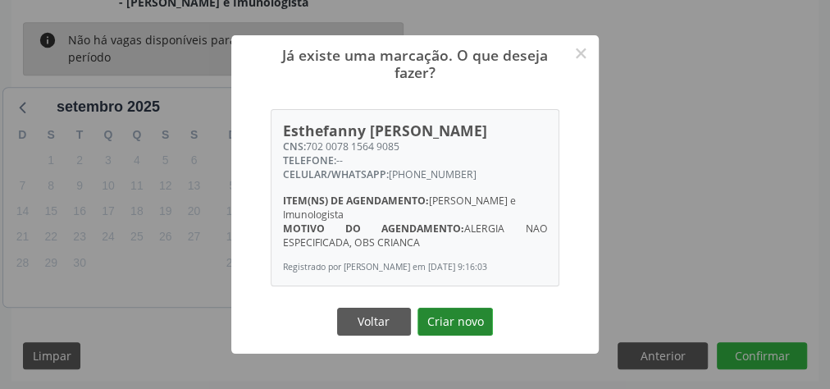
click at [472, 328] on button "Criar novo" at bounding box center [455, 322] width 75 height 28
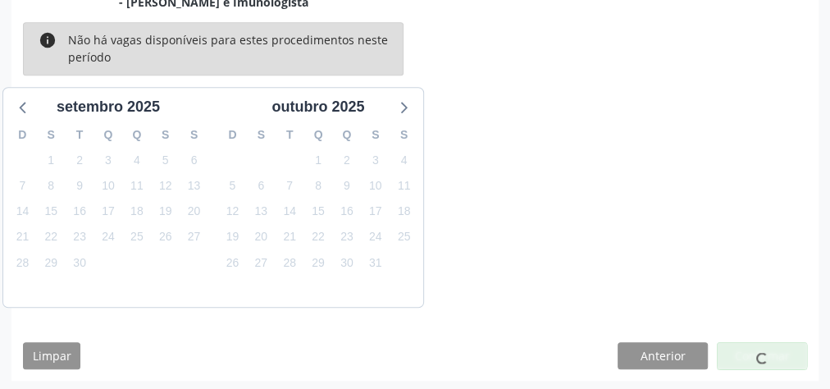
scroll to position [174, 0]
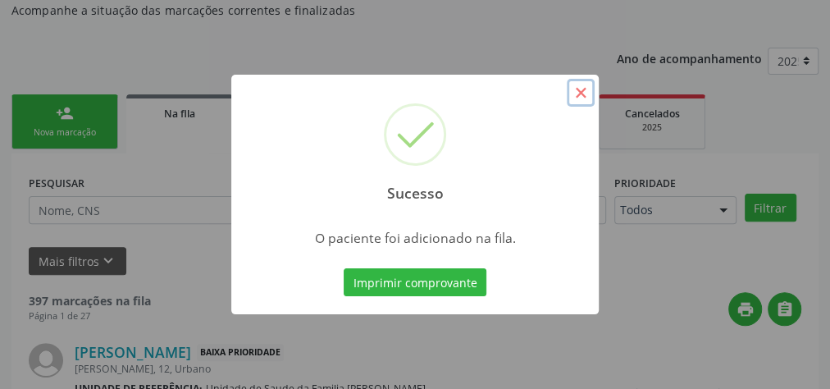
click at [579, 93] on button "×" at bounding box center [581, 93] width 28 height 28
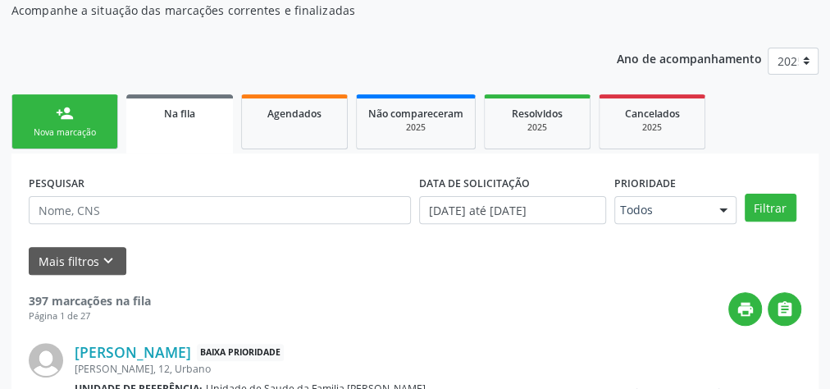
click at [76, 126] on div "Nova marcação" at bounding box center [65, 132] width 82 height 12
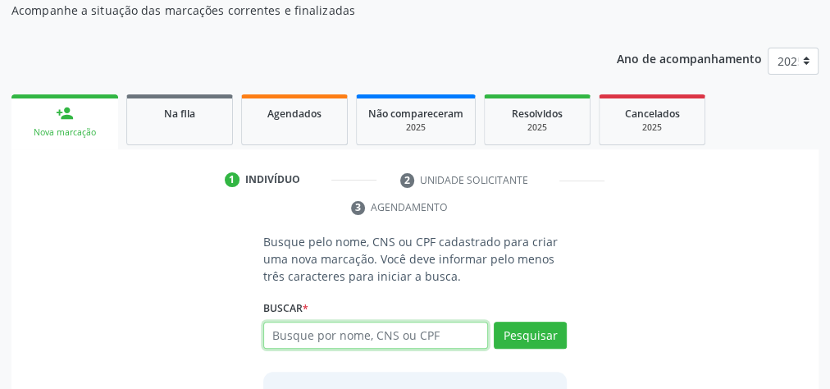
click at [341, 329] on input "text" at bounding box center [375, 336] width 225 height 28
click at [344, 308] on div "Buscar * Busque por nome, CNS ou CPF Nenhum resultado encontrado para: " " Digi…" at bounding box center [415, 328] width 304 height 64
click at [327, 322] on input "text" at bounding box center [375, 336] width 225 height 28
type input "701005839515496"
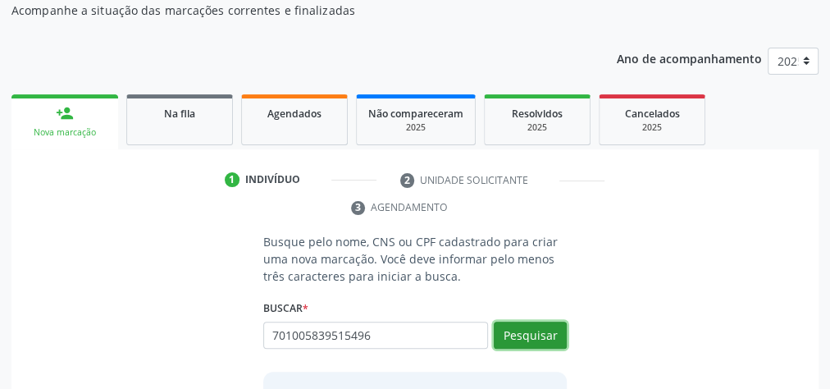
click at [519, 328] on button "Pesquisar" at bounding box center [530, 336] width 73 height 28
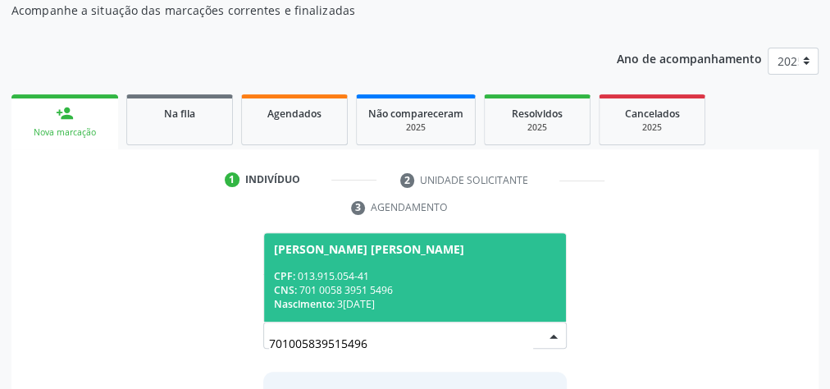
click at [466, 255] on span "[PERSON_NAME] [PERSON_NAME] CPF: 013.915.054-41 CNS: 701 0058 3951 5496 Nascime…" at bounding box center [415, 277] width 302 height 88
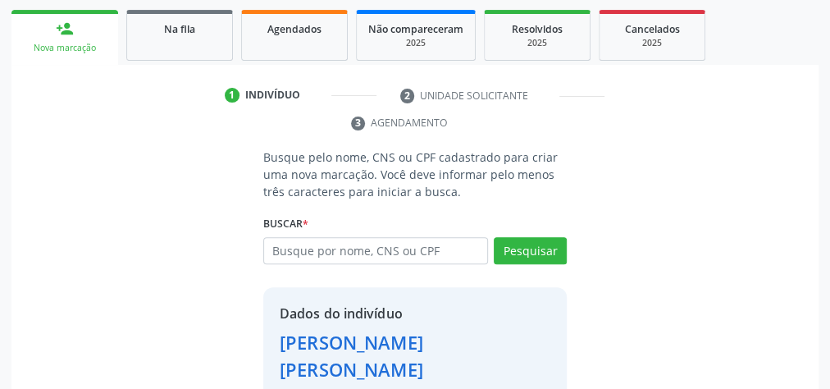
scroll to position [360, 0]
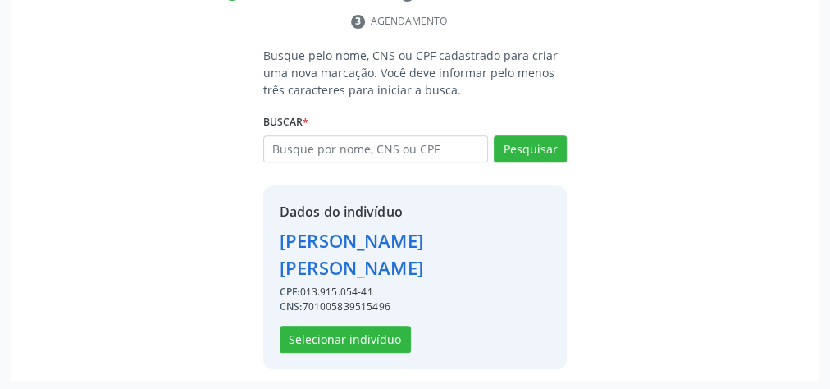
click at [372, 320] on div "Dados do indivíduo [PERSON_NAME] CPF: 013.915.054-41 CNS: 701005839515496 Selec…" at bounding box center [415, 277] width 271 height 151
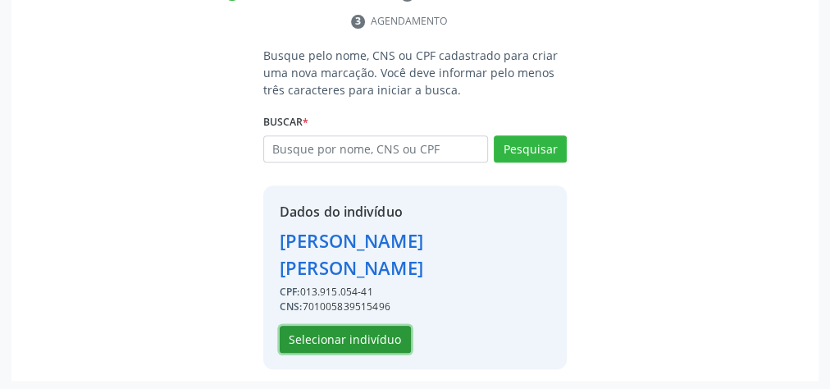
click at [377, 329] on button "Selecionar indivíduo" at bounding box center [345, 340] width 131 height 28
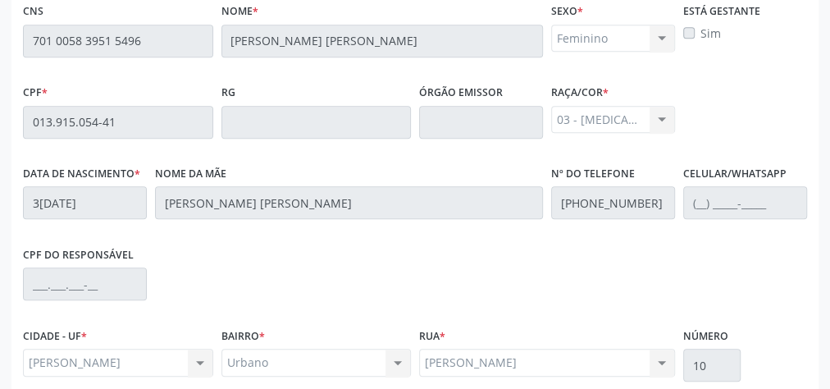
scroll to position [595, 0]
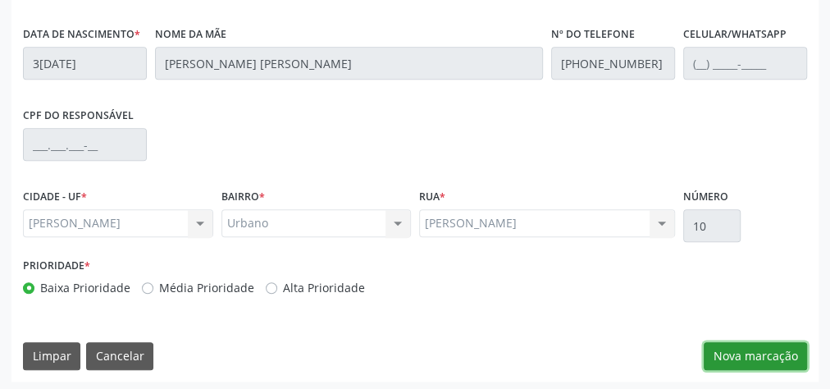
click at [724, 350] on button "Nova marcação" at bounding box center [755, 356] width 103 height 28
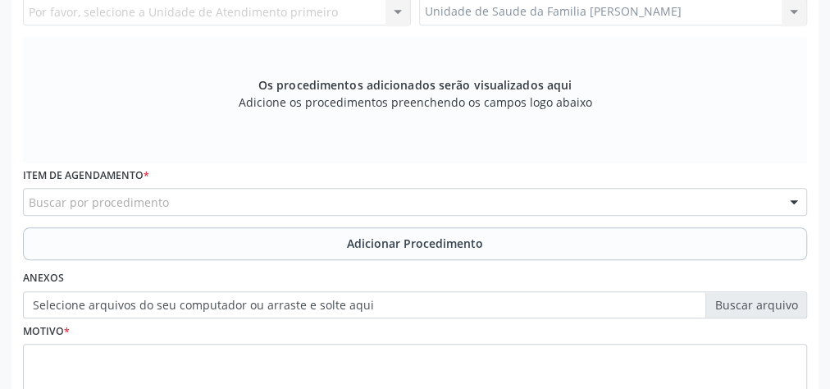
scroll to position [332, 0]
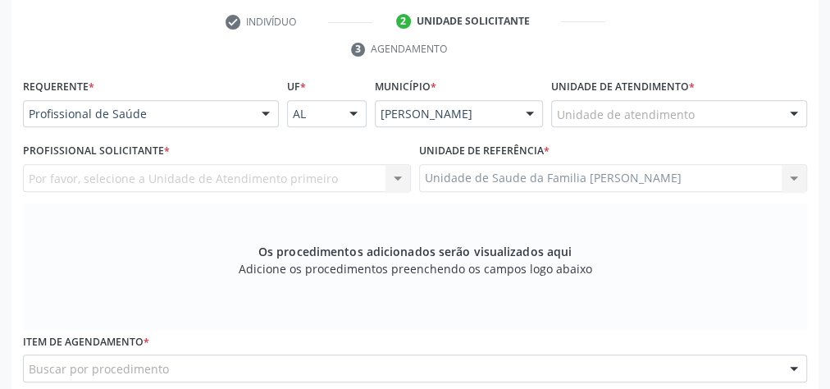
click at [793, 117] on div at bounding box center [794, 115] width 25 height 28
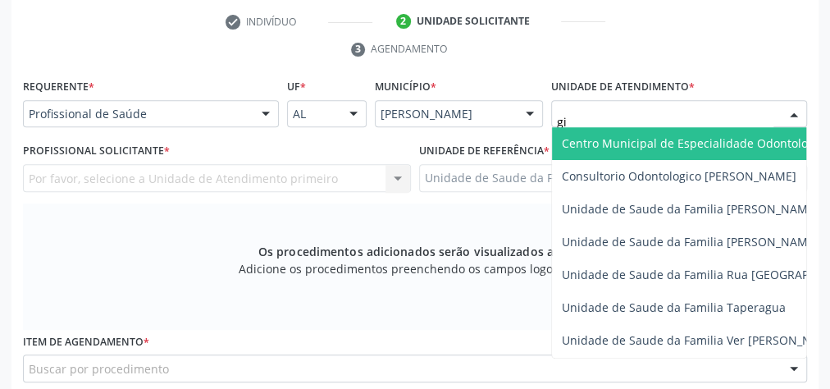
type input "gis"
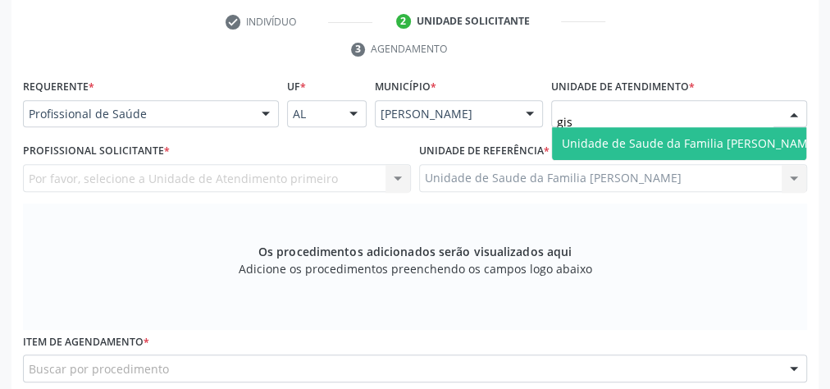
click at [699, 139] on span "Unidade de Saude da Familia [PERSON_NAME]" at bounding box center [690, 143] width 257 height 16
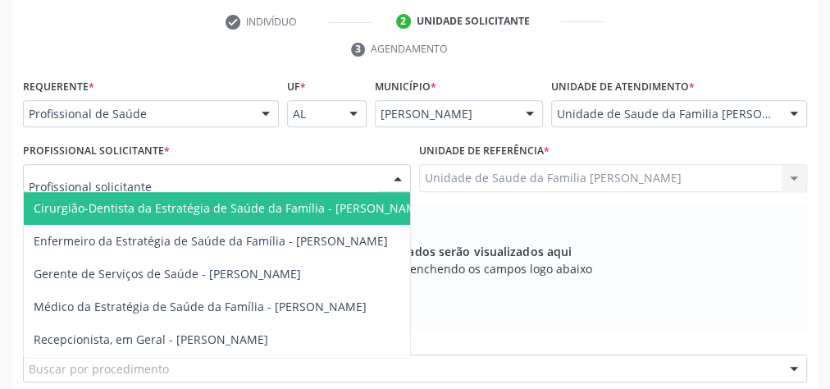
click at [398, 168] on div at bounding box center [398, 179] width 25 height 28
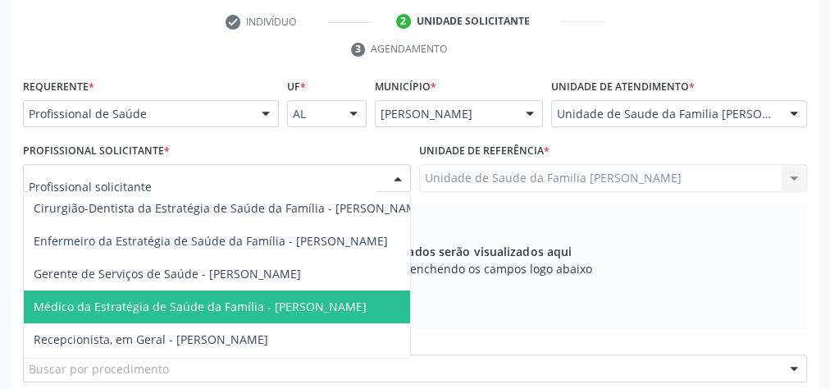
click at [335, 303] on span "Médico da Estratégia de Saúde da Família - [PERSON_NAME]" at bounding box center [200, 307] width 333 height 16
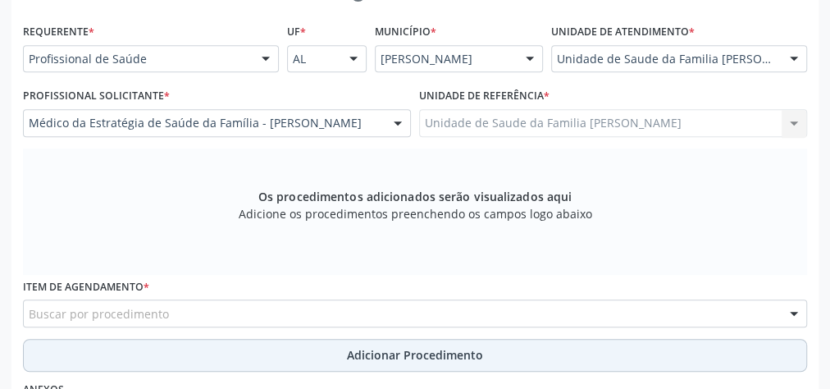
scroll to position [464, 0]
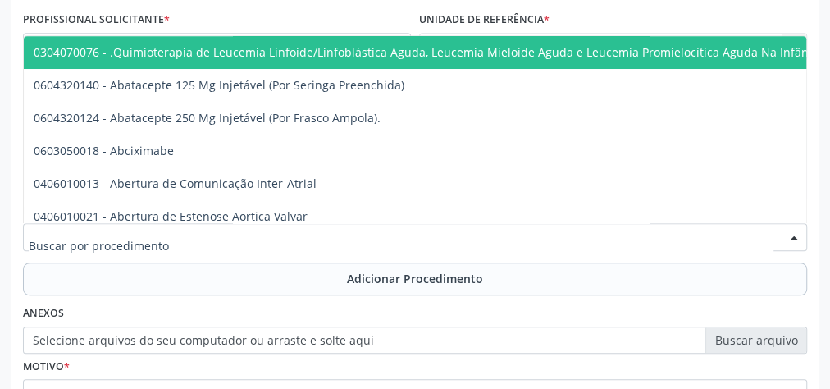
click at [342, 236] on div at bounding box center [415, 237] width 784 height 28
click at [332, 235] on input "text" at bounding box center [401, 245] width 745 height 33
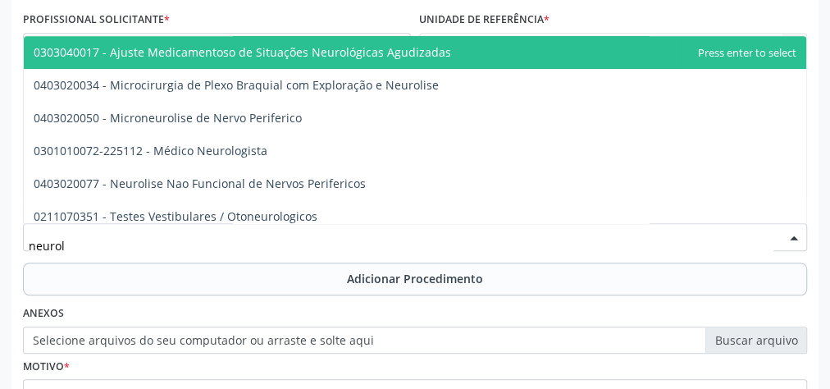
type input "neurolo"
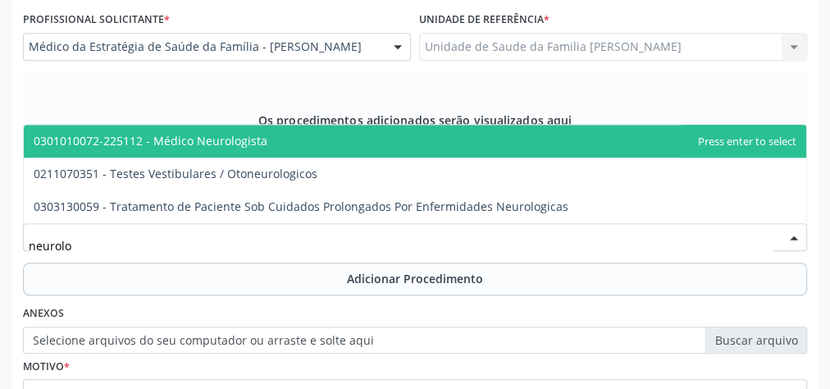
click at [259, 139] on span "0301010072-225112 - Médico Neurologista" at bounding box center [151, 141] width 234 height 16
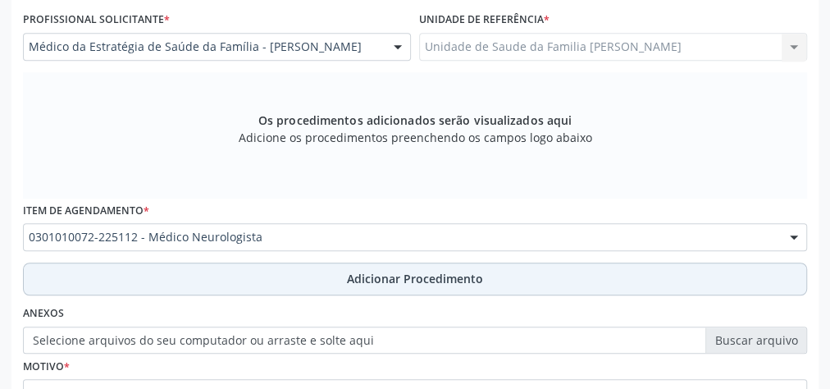
click at [387, 274] on span "Adicionar Procedimento" at bounding box center [415, 278] width 136 height 17
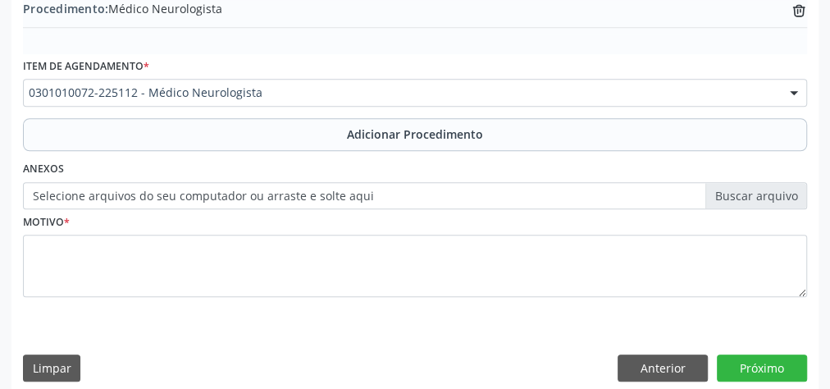
scroll to position [558, 0]
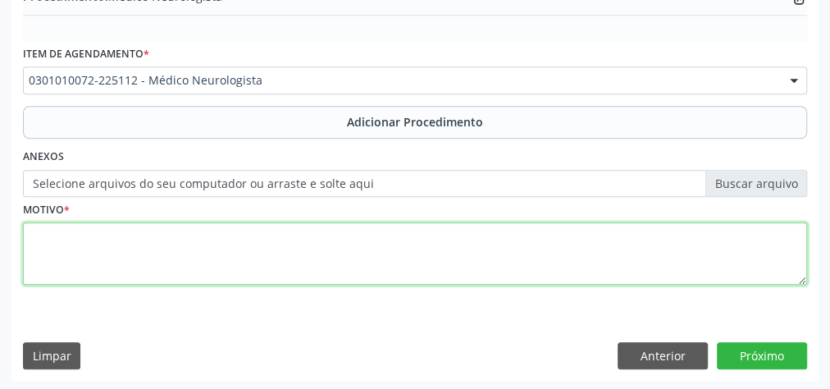
click at [324, 249] on textarea at bounding box center [415, 253] width 784 height 62
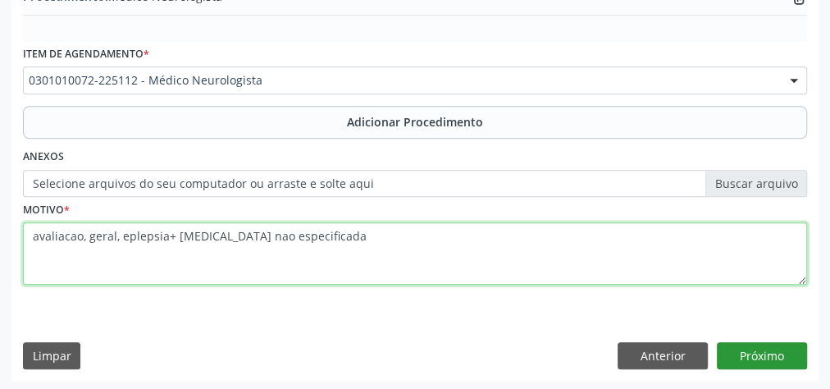
type textarea "avaliacao, geral, eplepsia+ [MEDICAL_DATA] nao especificada"
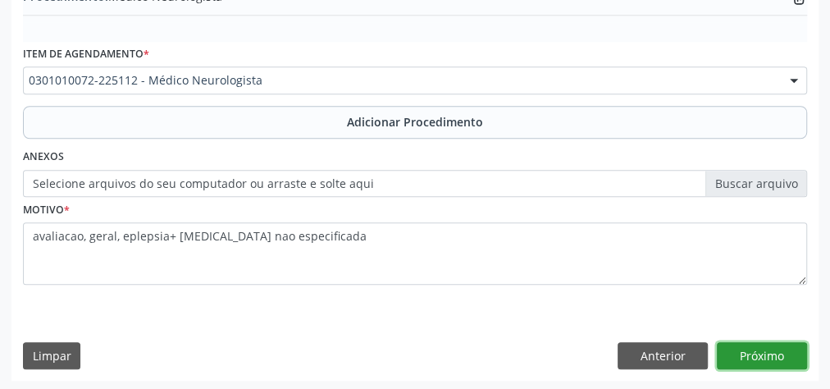
click at [771, 345] on button "Próximo" at bounding box center [762, 356] width 90 height 28
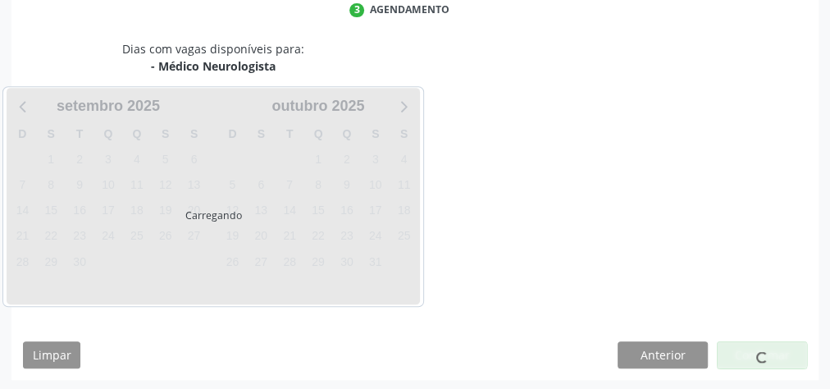
scroll to position [435, 0]
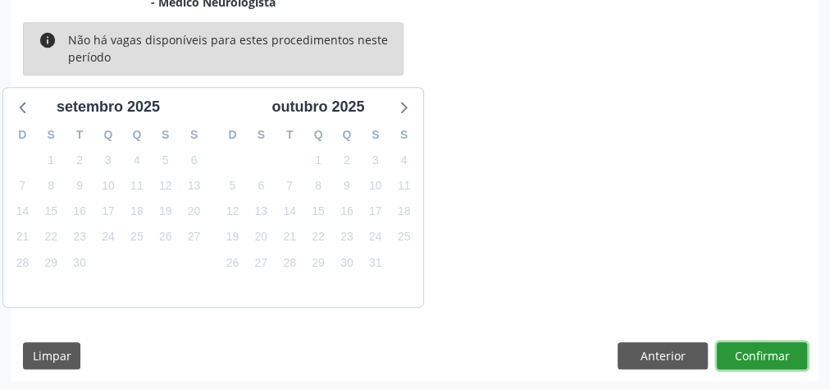
click at [771, 345] on button "Confirmar" at bounding box center [762, 356] width 90 height 28
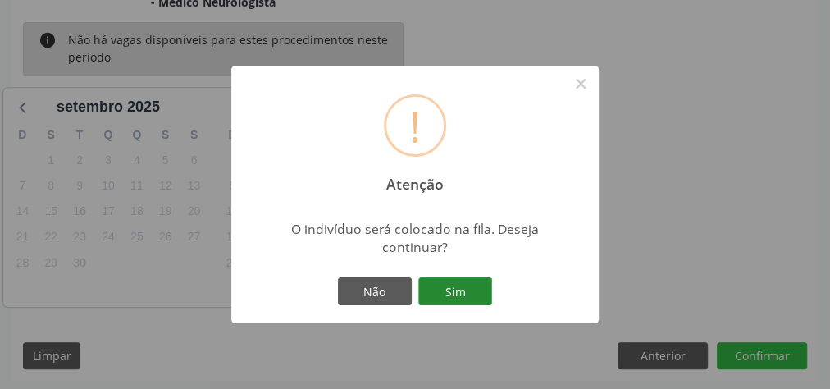
click at [476, 286] on button "Sim" at bounding box center [455, 291] width 74 height 28
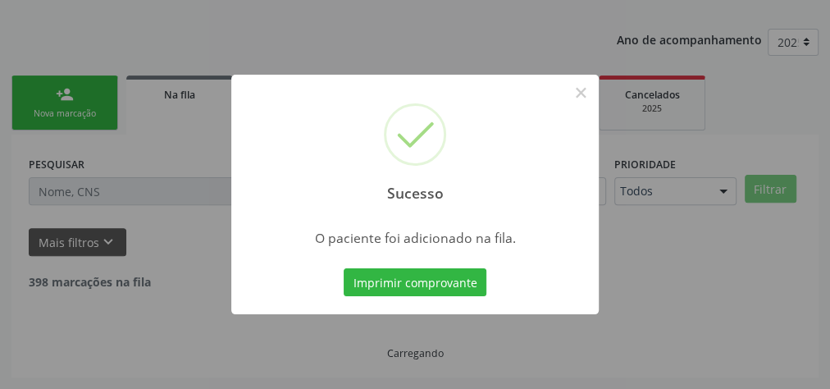
scroll to position [174, 0]
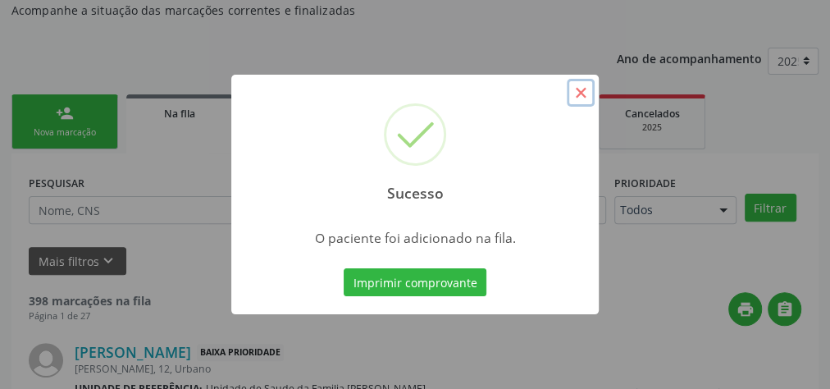
click at [574, 96] on button "×" at bounding box center [581, 93] width 28 height 28
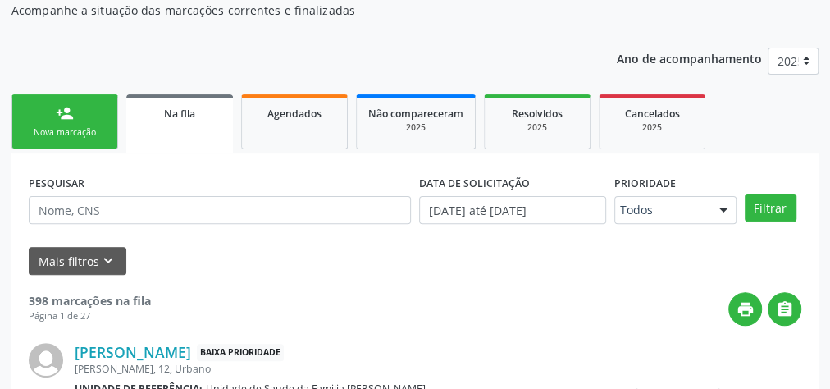
click at [38, 120] on link "person_add Nova marcação" at bounding box center [64, 121] width 107 height 55
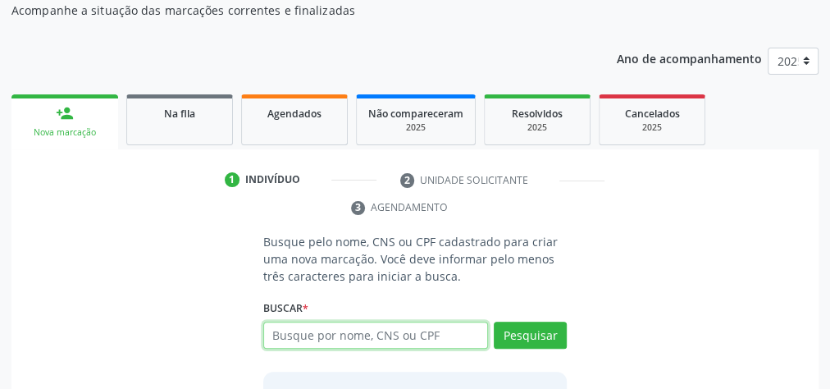
click at [413, 323] on input "text" at bounding box center [375, 336] width 225 height 28
type input "17591632442"
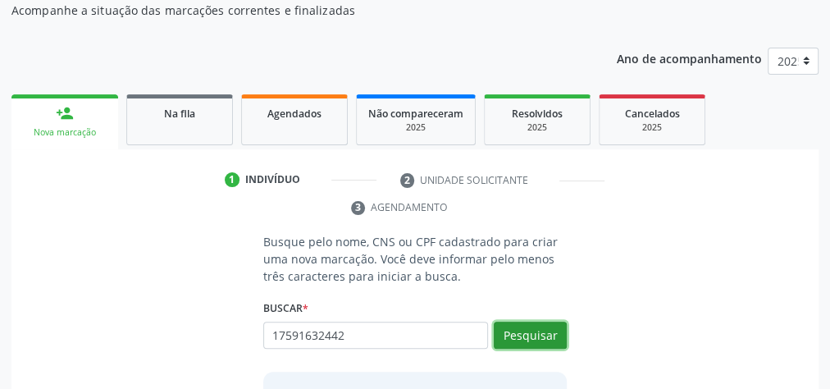
click at [526, 332] on button "Pesquisar" at bounding box center [530, 336] width 73 height 28
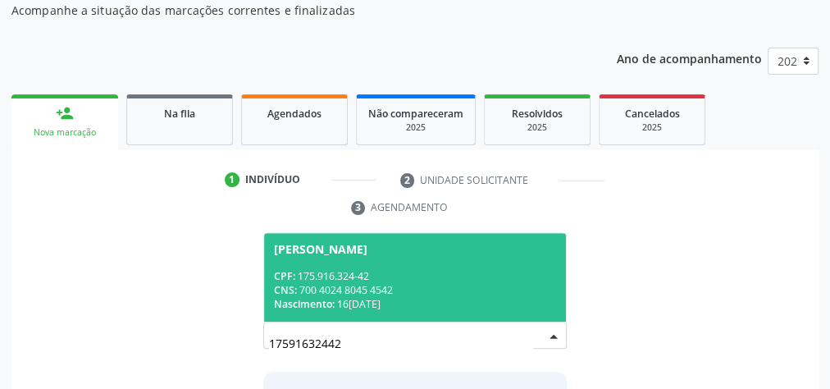
click at [492, 292] on div "CNS: 700 4024 8045 4542" at bounding box center [415, 290] width 282 height 14
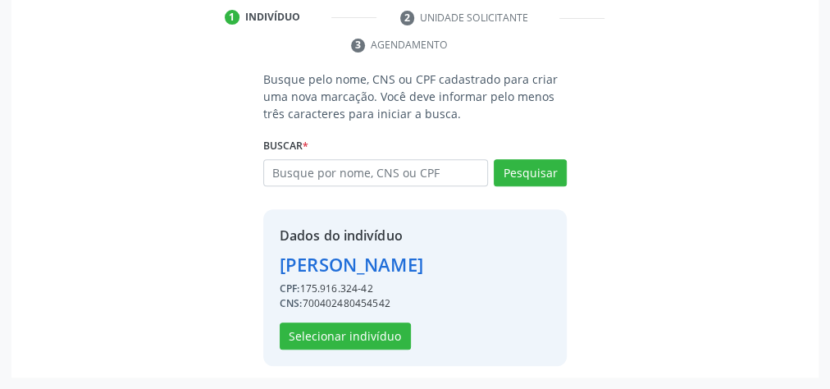
scroll to position [360, 0]
click at [393, 324] on button "Selecionar indivíduo" at bounding box center [345, 336] width 131 height 28
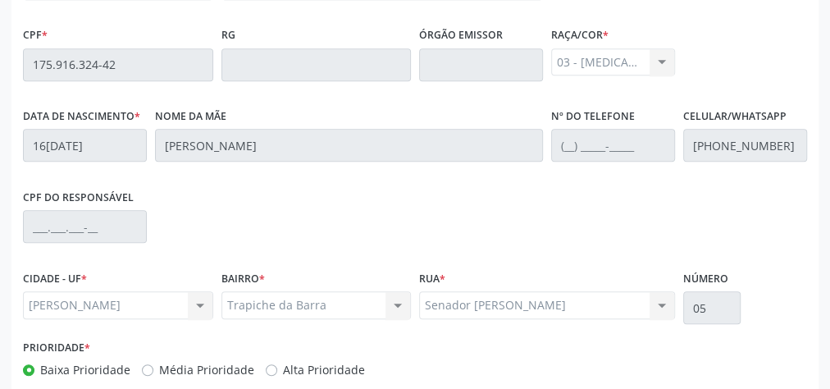
scroll to position [595, 0]
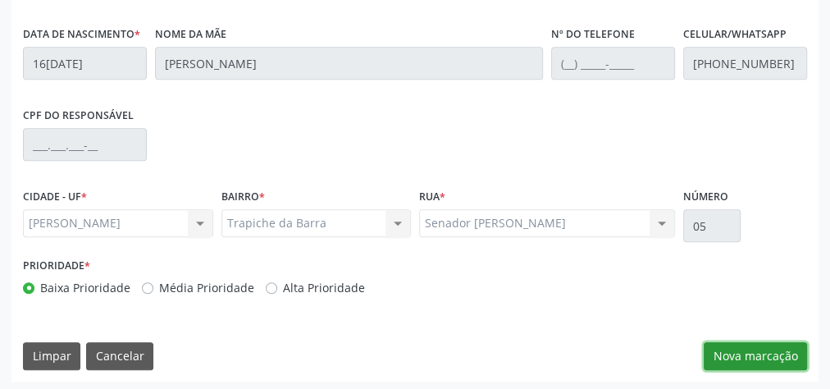
click at [744, 345] on button "Nova marcação" at bounding box center [755, 356] width 103 height 28
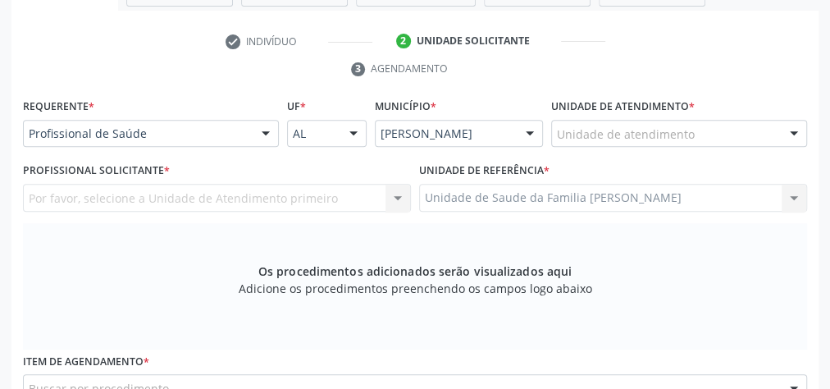
scroll to position [267, 0]
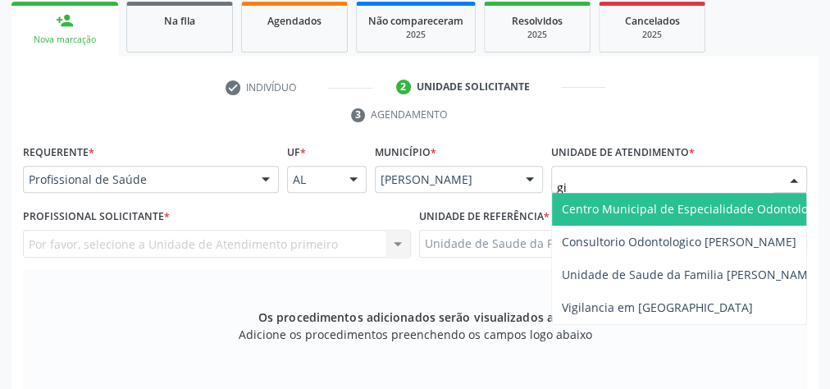
type input "gis"
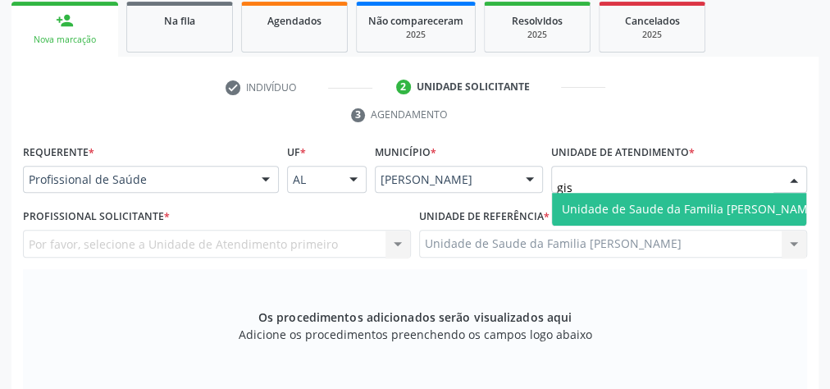
click at [708, 209] on span "Unidade de Saude da Familia [PERSON_NAME]" at bounding box center [690, 209] width 257 height 16
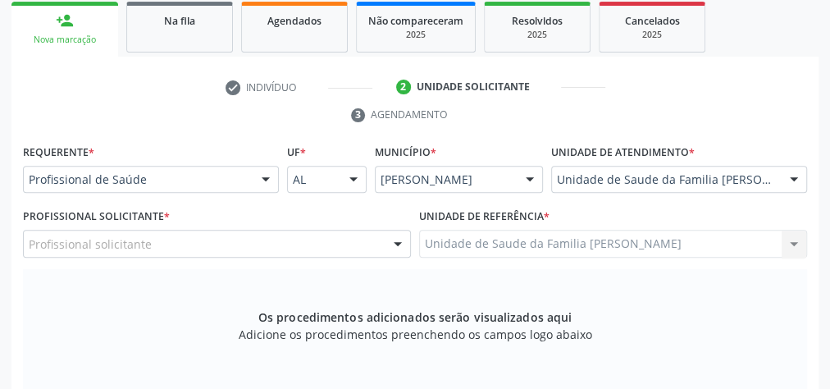
click at [395, 240] on div at bounding box center [398, 245] width 25 height 28
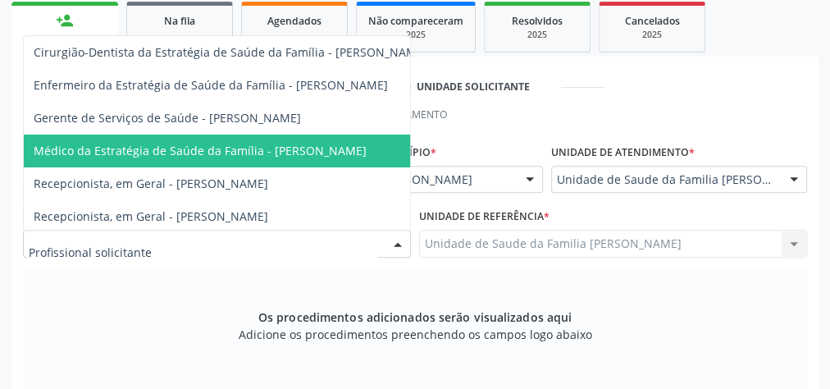
click at [300, 148] on span "Médico da Estratégia de Saúde da Família - [PERSON_NAME]" at bounding box center [200, 151] width 333 height 16
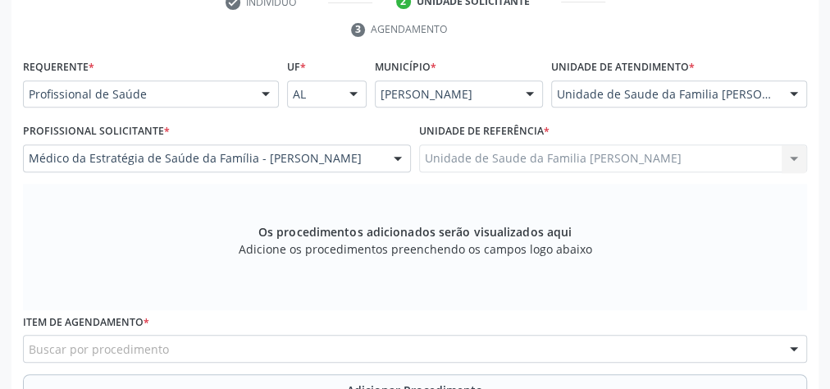
scroll to position [398, 0]
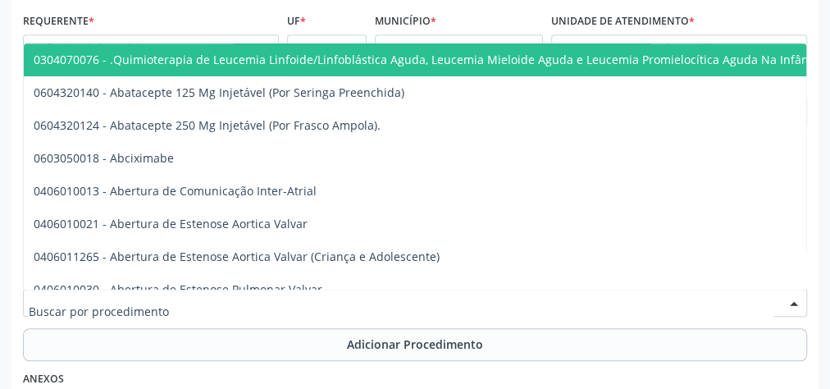
click at [407, 296] on div at bounding box center [415, 303] width 784 height 28
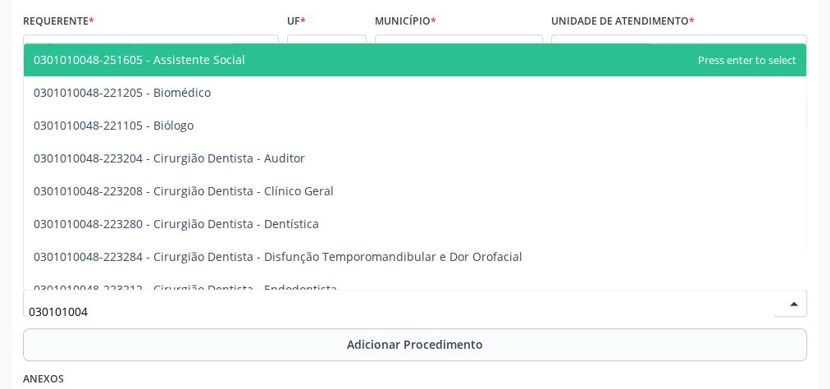
type input "0301010048"
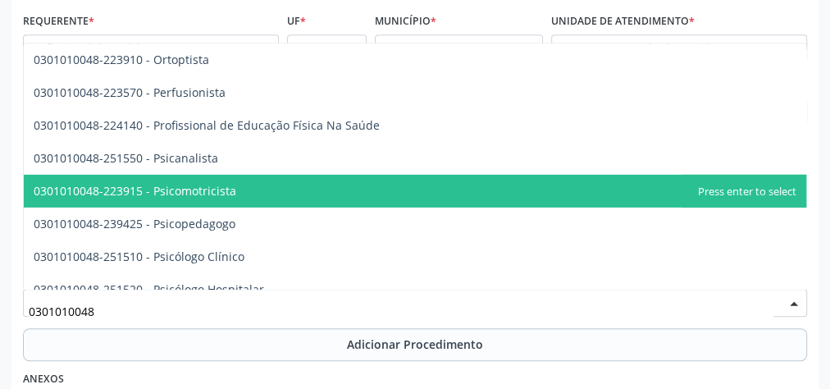
scroll to position [2626, 0]
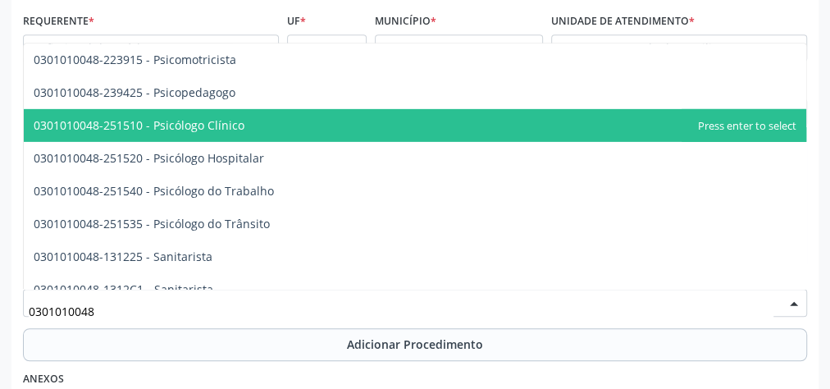
click at [255, 121] on span "0301010048-251510 - Psicólogo Clínico" at bounding box center [415, 125] width 783 height 33
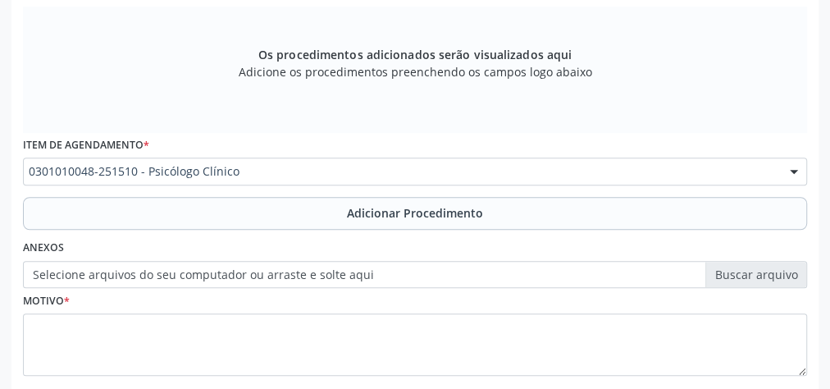
scroll to position [529, 0]
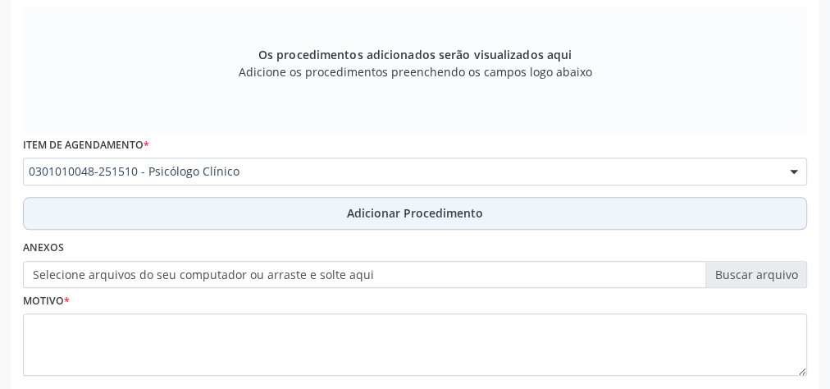
click at [372, 210] on span "Adicionar Procedimento" at bounding box center [415, 212] width 136 height 17
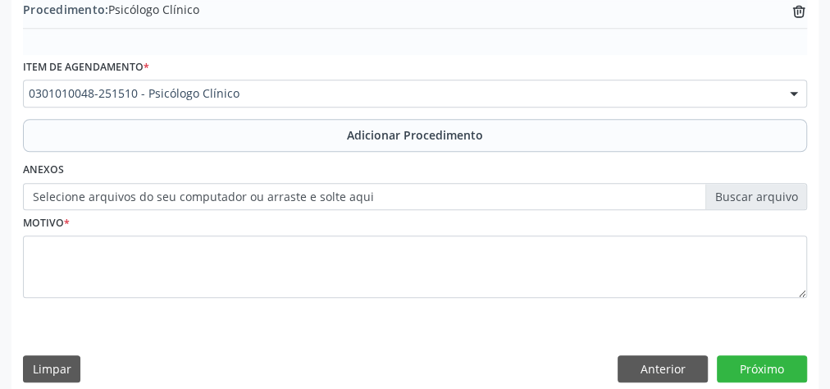
scroll to position [558, 0]
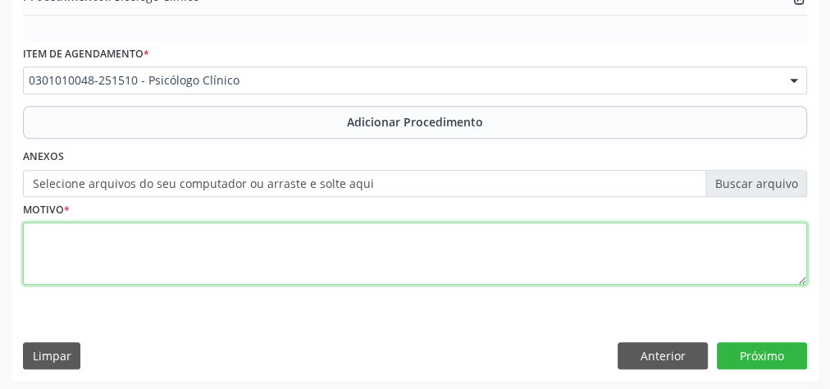
click at [245, 254] on textarea at bounding box center [415, 253] width 784 height 62
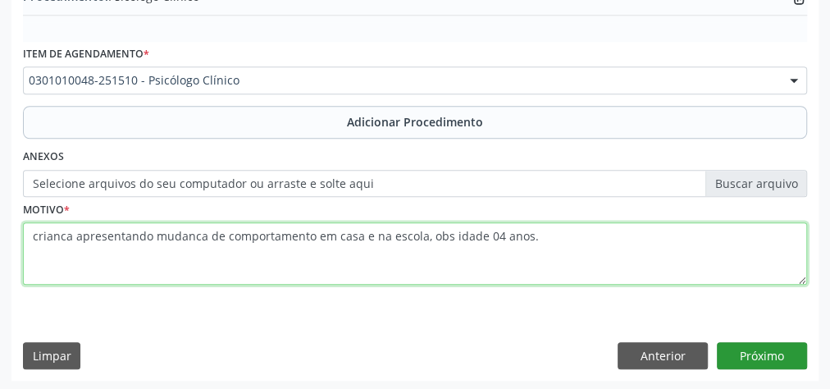
type textarea "crianca apresentando mudanca de comportamento em casa e na escola, obs idade 04…"
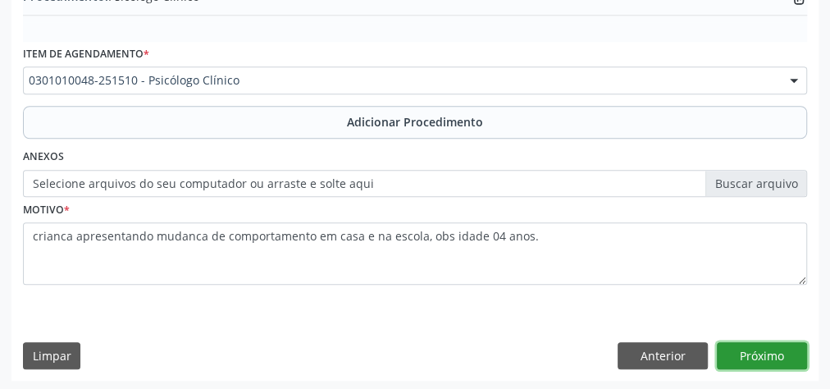
click at [776, 342] on button "Próximo" at bounding box center [762, 356] width 90 height 28
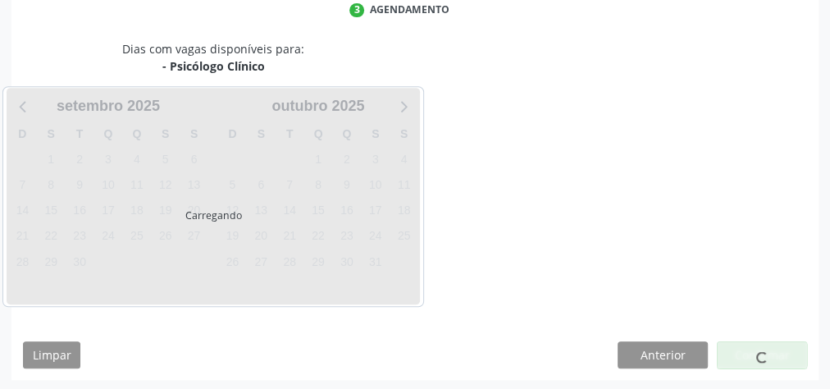
scroll to position [435, 0]
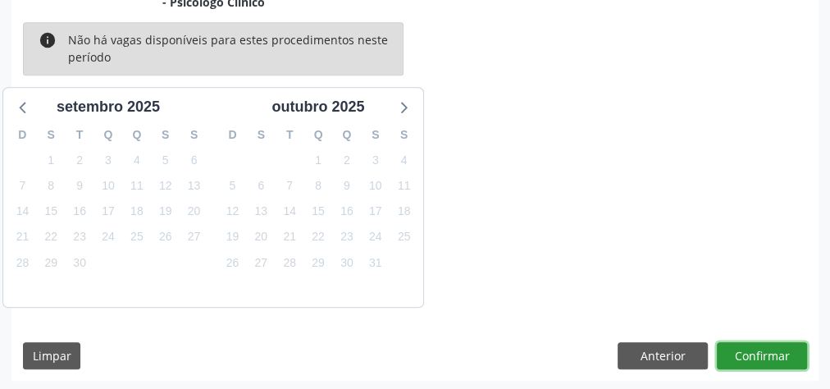
click at [776, 355] on button "Confirmar" at bounding box center [762, 356] width 90 height 28
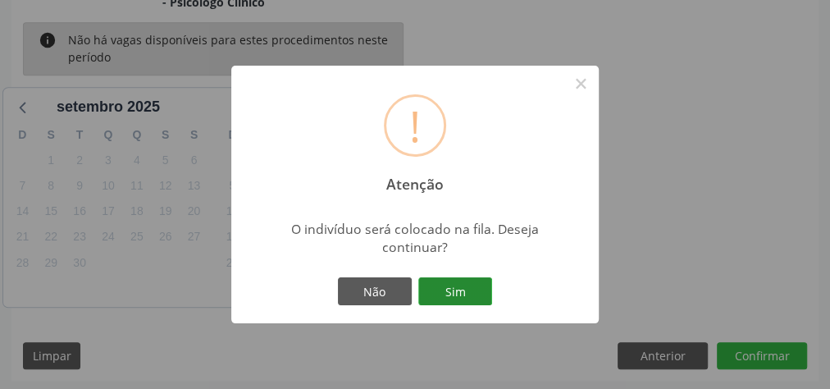
click at [464, 283] on button "Sim" at bounding box center [455, 291] width 74 height 28
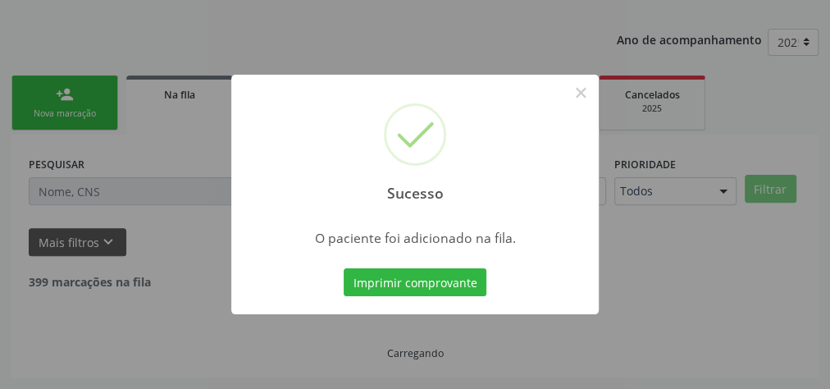
scroll to position [174, 0]
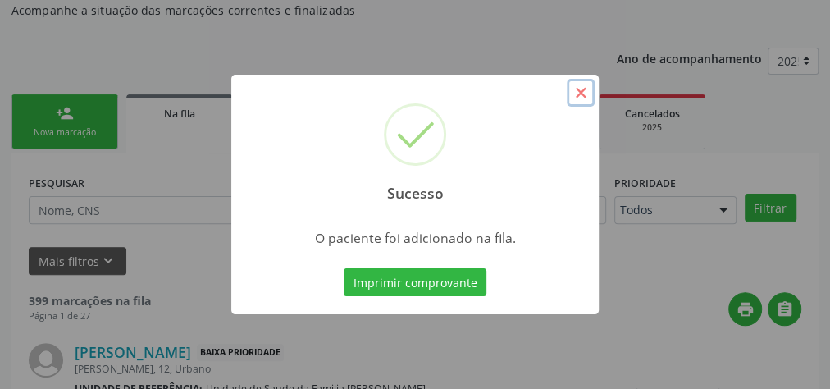
click at [579, 101] on button "×" at bounding box center [581, 93] width 28 height 28
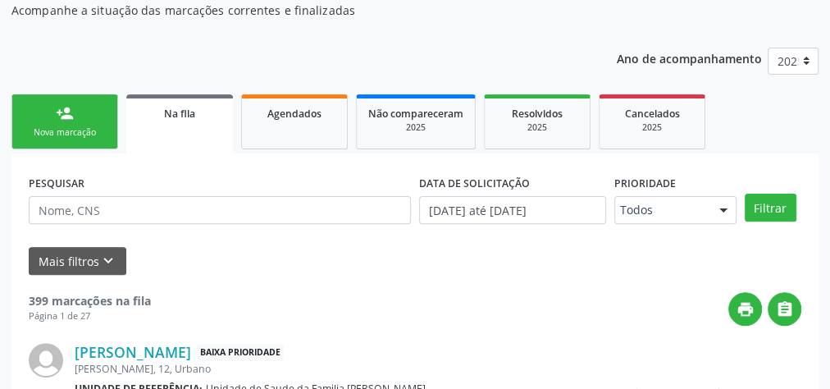
click at [61, 124] on link "person_add Nova marcação" at bounding box center [64, 121] width 107 height 55
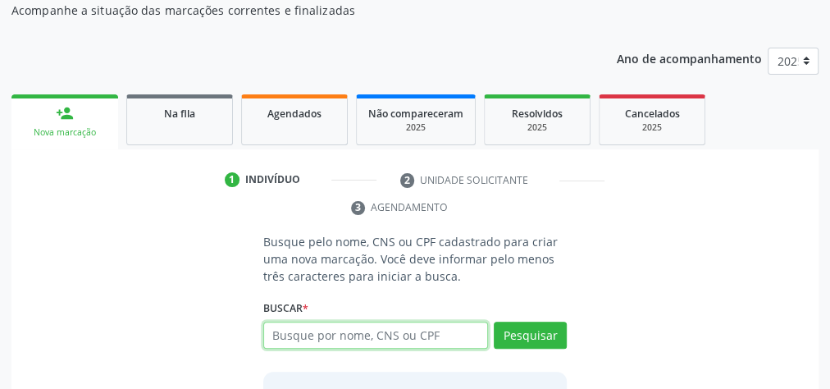
click at [342, 334] on input "text" at bounding box center [375, 336] width 225 height 28
type input "702400036558726"
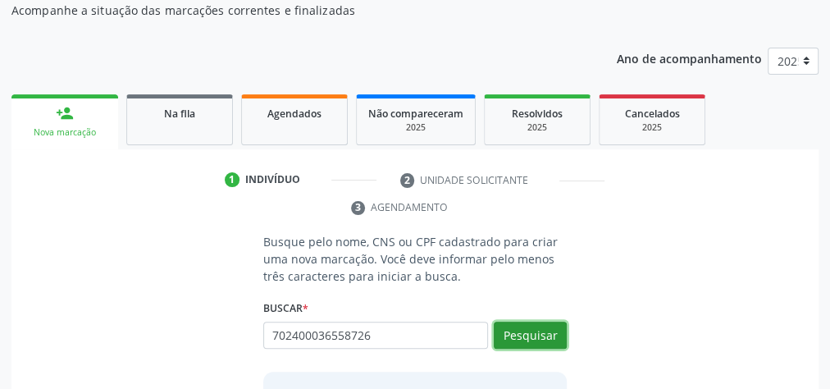
click at [544, 335] on button "Pesquisar" at bounding box center [530, 336] width 73 height 28
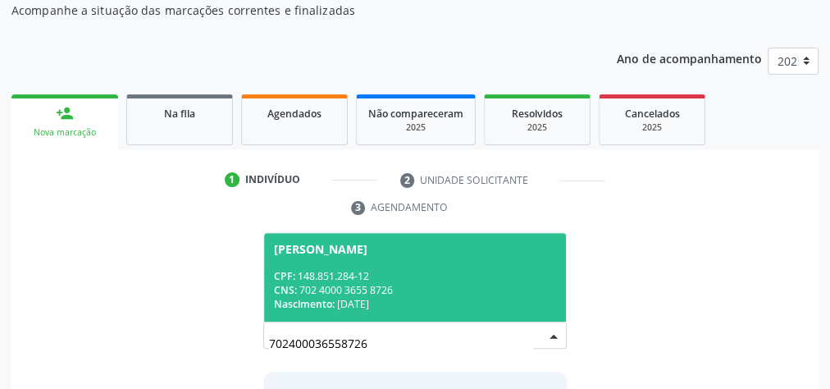
click at [455, 297] on div "Nascimento: [DATE]" at bounding box center [415, 304] width 282 height 14
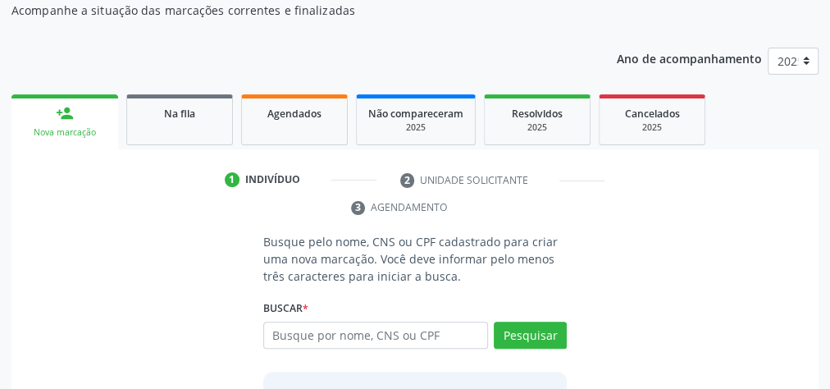
scroll to position [360, 0]
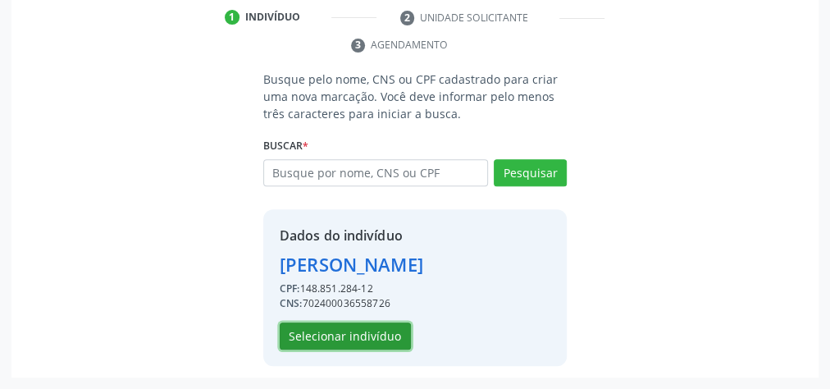
click at [355, 332] on button "Selecionar indivíduo" at bounding box center [345, 336] width 131 height 28
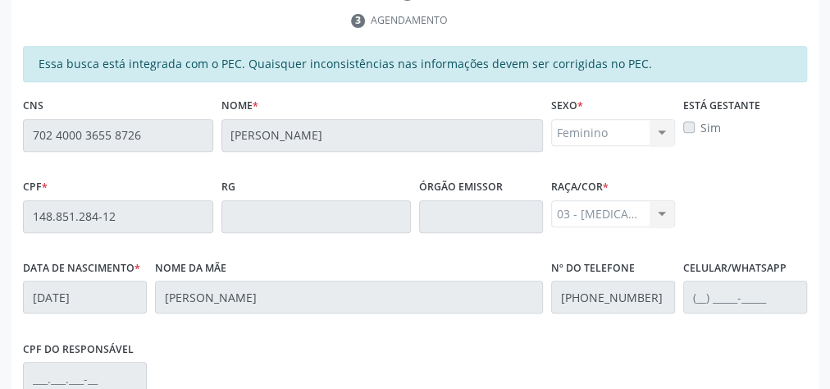
scroll to position [595, 0]
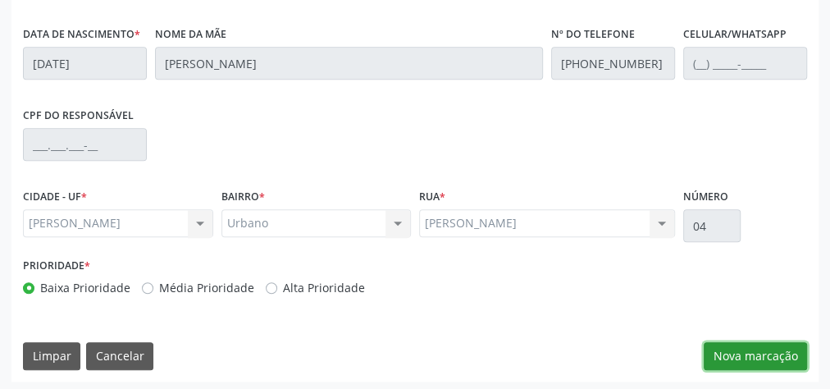
click at [756, 346] on button "Nova marcação" at bounding box center [755, 356] width 103 height 28
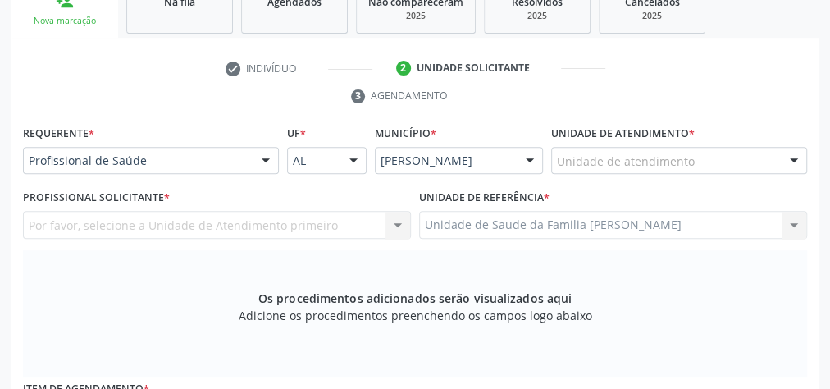
scroll to position [201, 0]
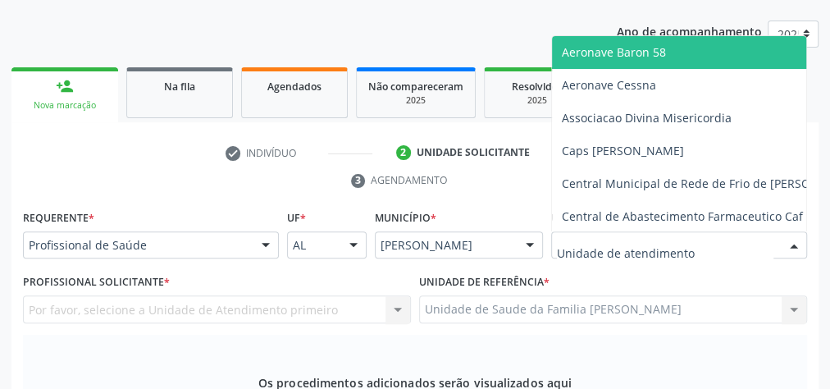
click at [699, 245] on div at bounding box center [679, 245] width 256 height 28
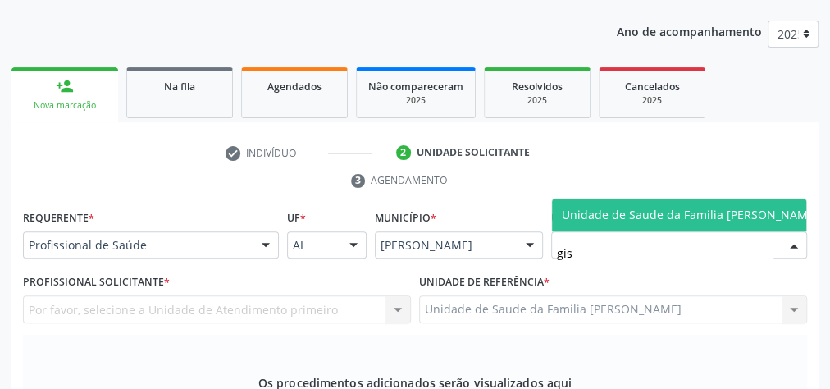
click at [667, 199] on span "Unidade de Saude da Familia [PERSON_NAME]" at bounding box center [690, 215] width 277 height 33
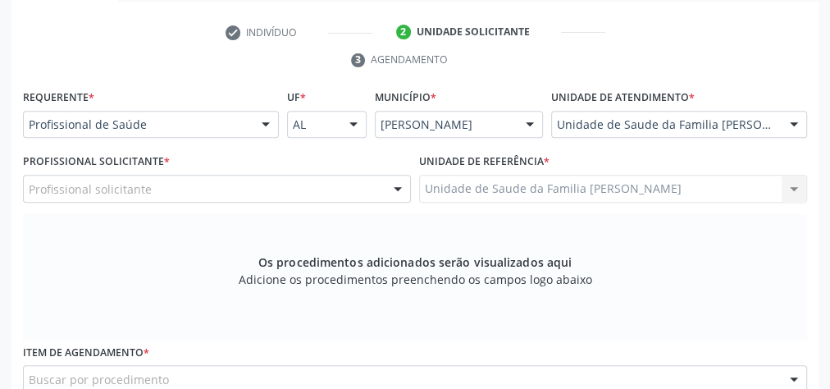
scroll to position [332, 0]
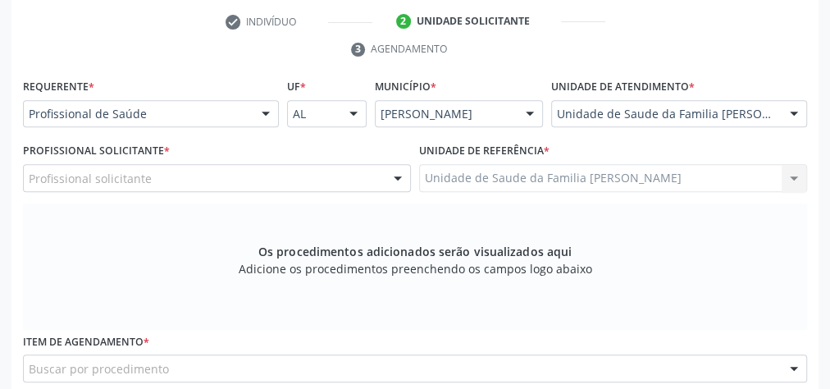
click at [404, 179] on div at bounding box center [398, 179] width 25 height 28
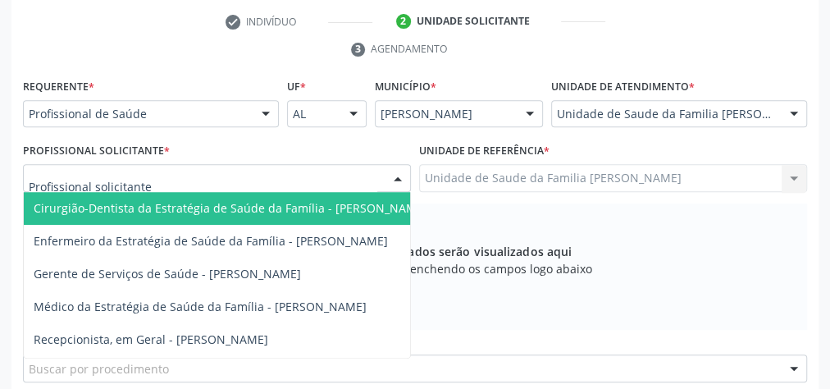
click at [793, 116] on div at bounding box center [794, 115] width 25 height 28
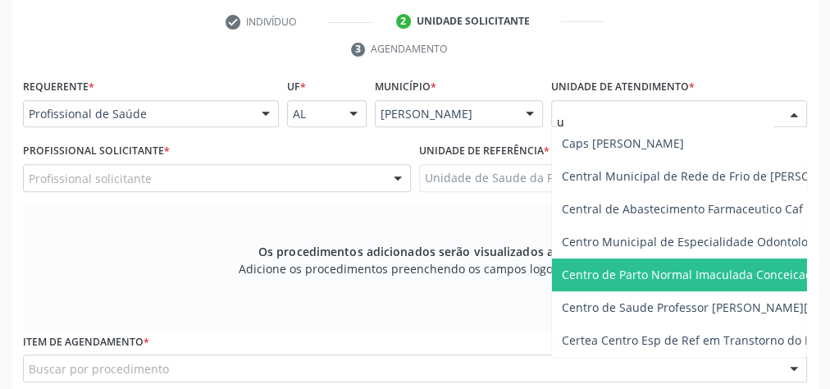
type input "up"
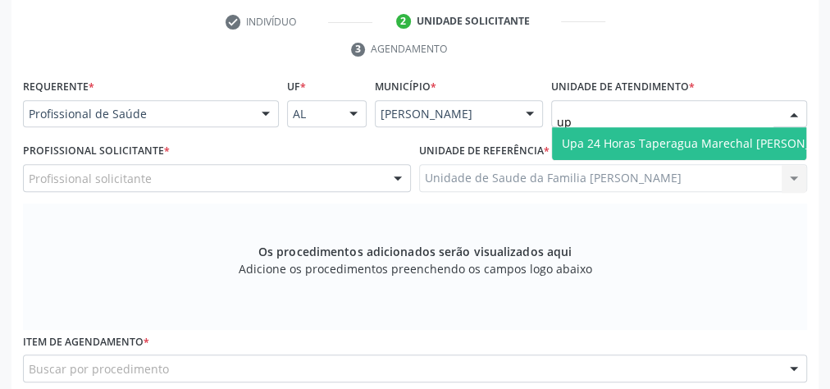
click at [737, 144] on span "Upa 24 Horas Taperagua Marechal [PERSON_NAME]" at bounding box center [705, 143] width 286 height 16
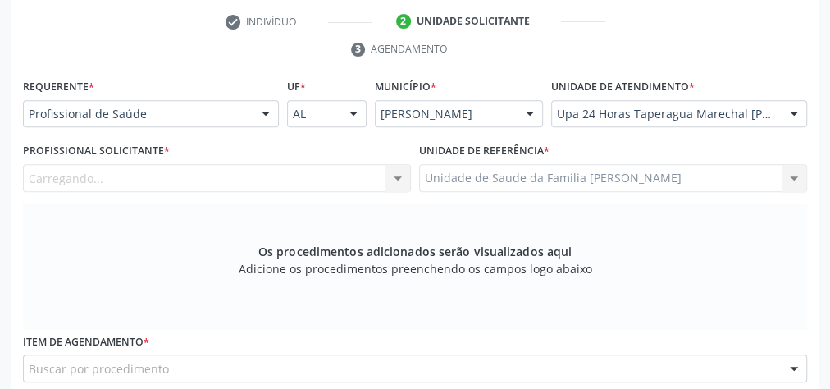
click at [286, 176] on div "Carregando... Cirurgião-Dentista da Estratégia de Saúde da Família - [PERSON_NA…" at bounding box center [217, 178] width 388 height 28
click at [320, 177] on div "Profissional solicitante" at bounding box center [217, 178] width 388 height 28
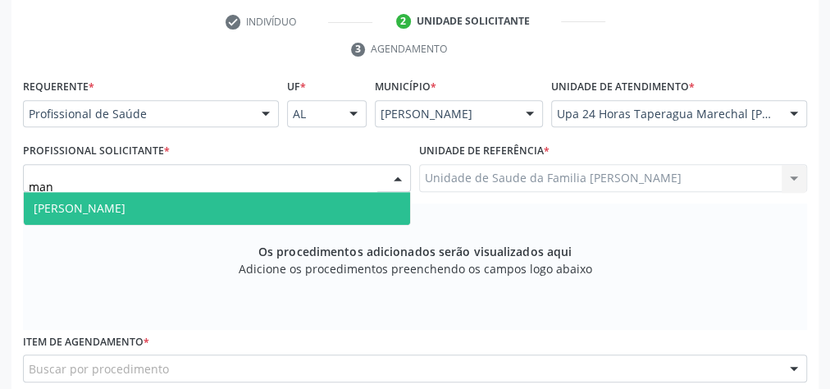
type input "manu"
click at [795, 106] on div at bounding box center [794, 115] width 25 height 28
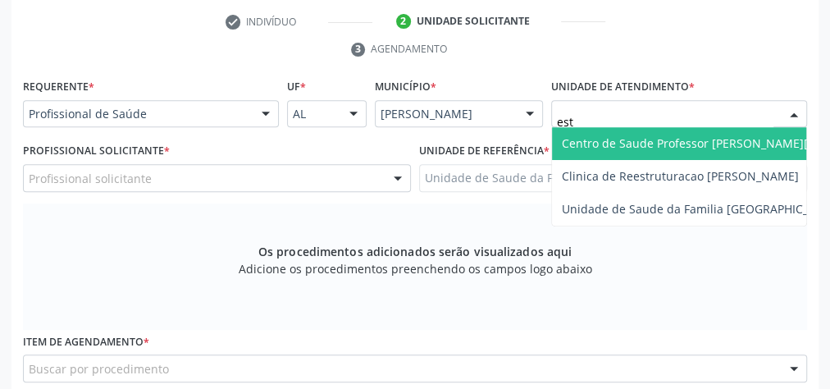
type input "esta"
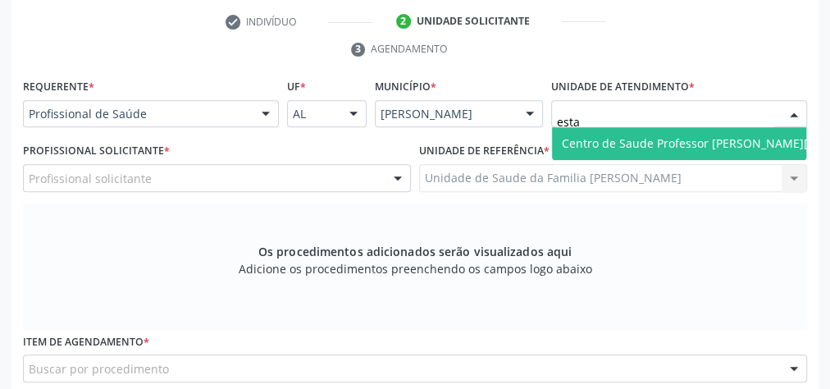
click at [701, 150] on span "Centro de Saude Professor [PERSON_NAME][GEOGRAPHIC_DATA]" at bounding box center [740, 143] width 377 height 33
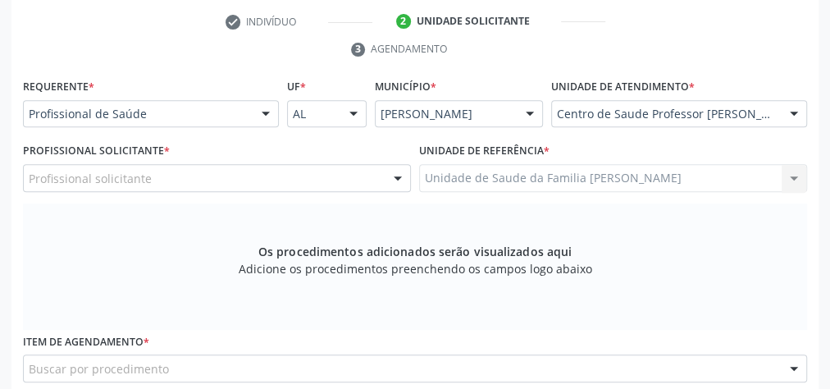
click at [392, 172] on div at bounding box center [398, 179] width 25 height 28
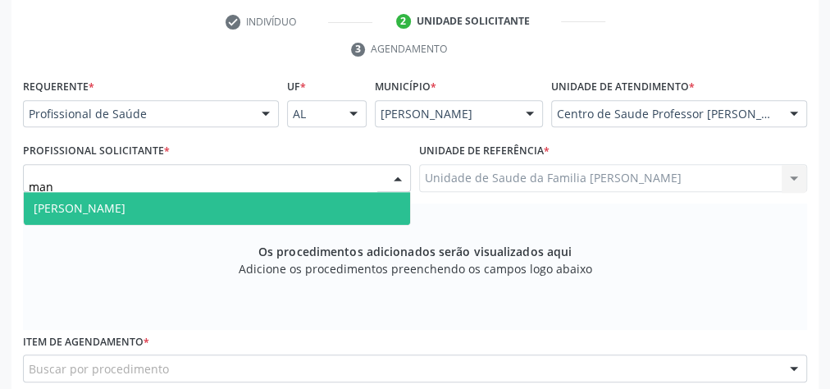
type input "manu"
click at [291, 213] on span "[PERSON_NAME]" at bounding box center [217, 208] width 386 height 33
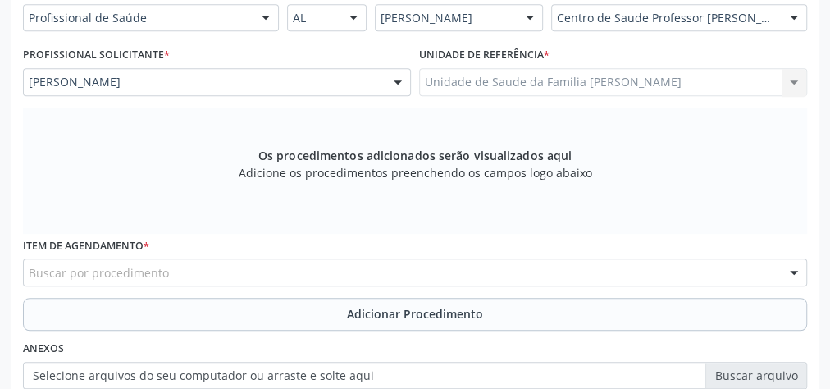
scroll to position [595, 0]
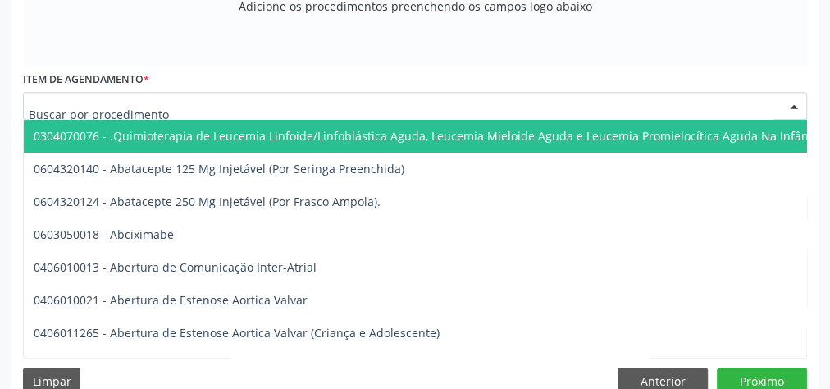
click at [353, 94] on div at bounding box center [415, 106] width 784 height 28
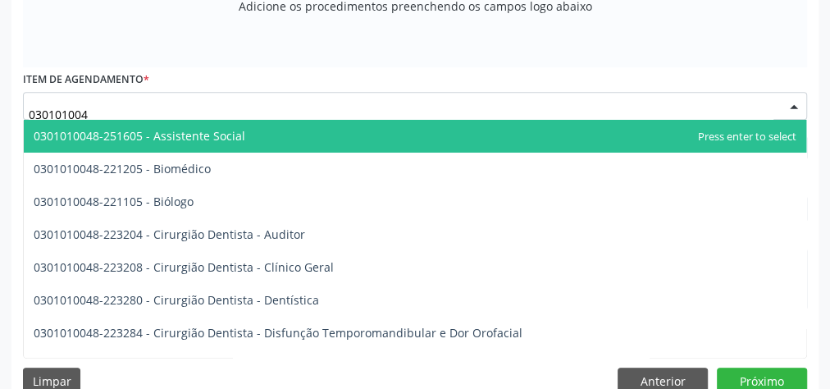
type input "0301010048"
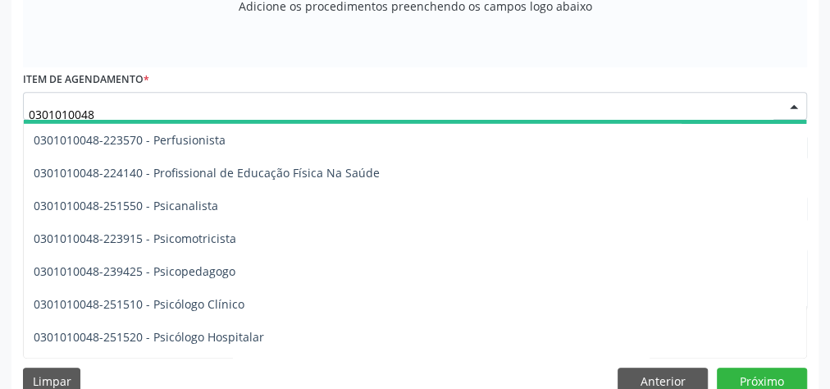
scroll to position [2551, 0]
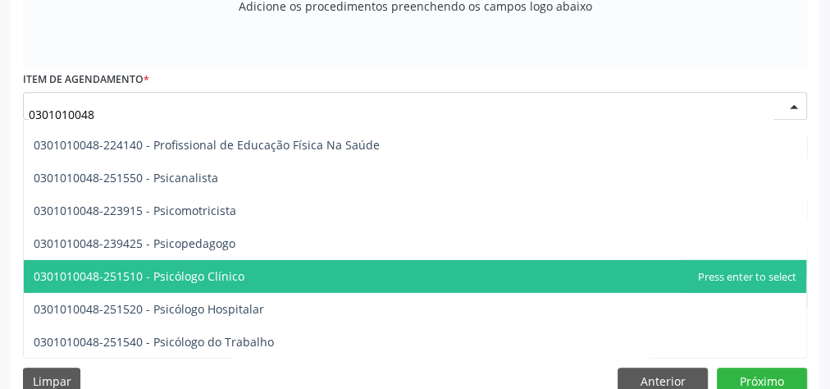
click at [234, 263] on span "0301010048-251510 - Psicólogo Clínico" at bounding box center [415, 276] width 783 height 33
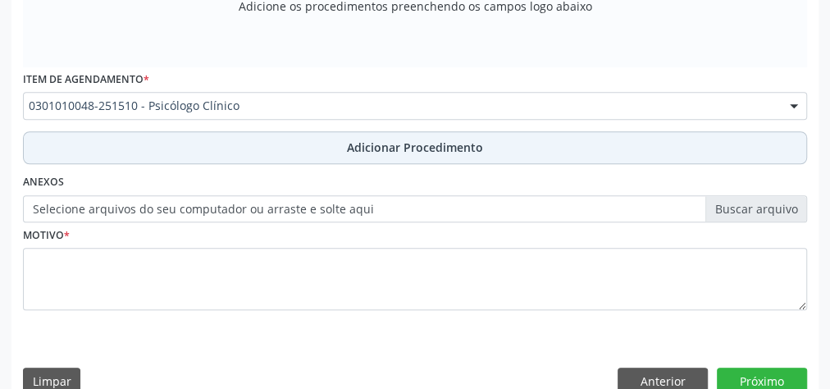
click at [395, 145] on span "Adicionar Procedimento" at bounding box center [415, 147] width 136 height 17
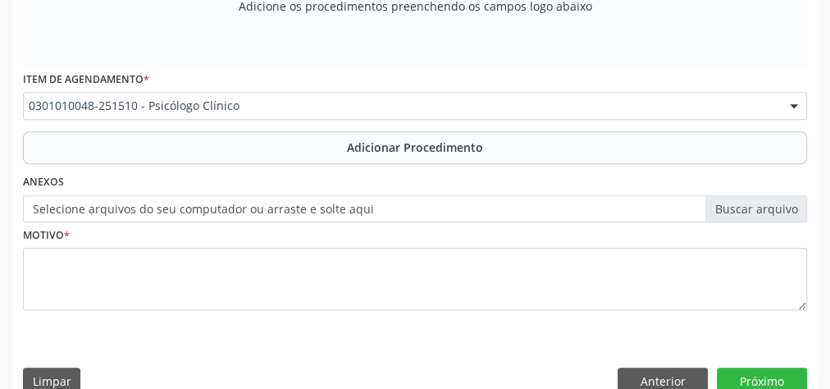
scroll to position [533, 0]
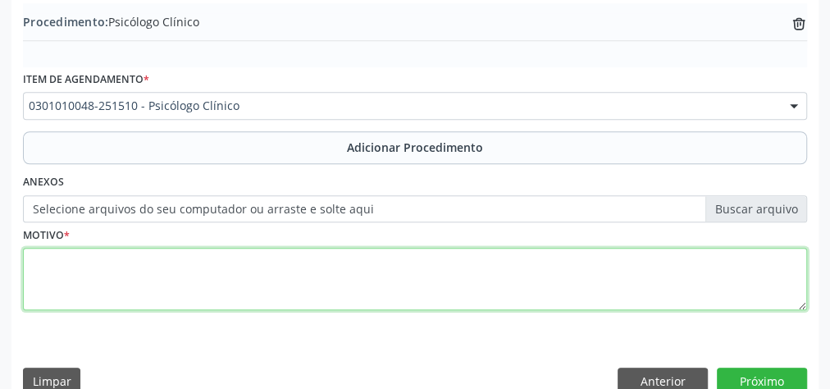
drag, startPoint x: 366, startPoint y: 290, endPoint x: 370, endPoint y: 283, distance: 8.4
click at [366, 290] on textarea at bounding box center [415, 279] width 784 height 62
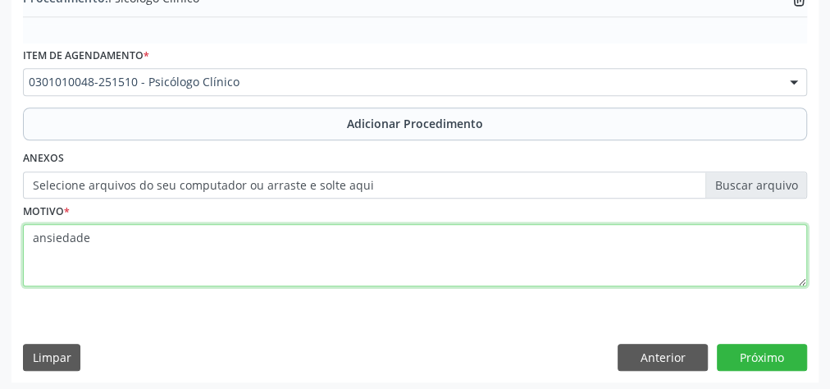
scroll to position [558, 0]
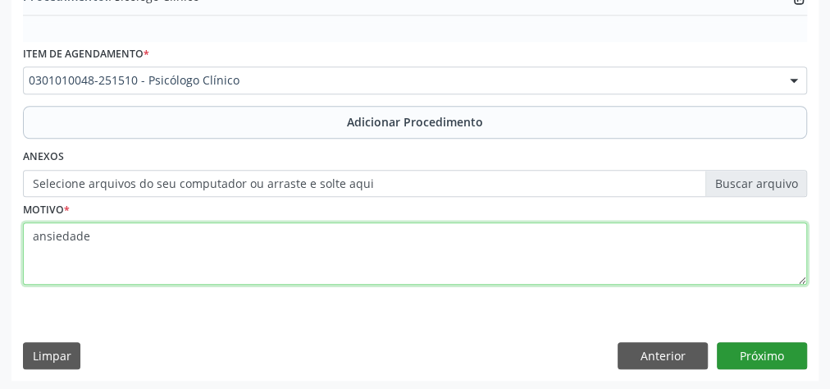
type textarea "ansiedade"
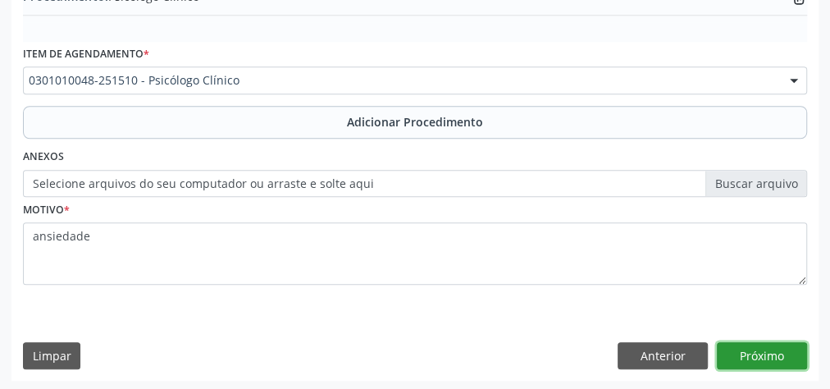
click at [781, 344] on button "Próximo" at bounding box center [762, 356] width 90 height 28
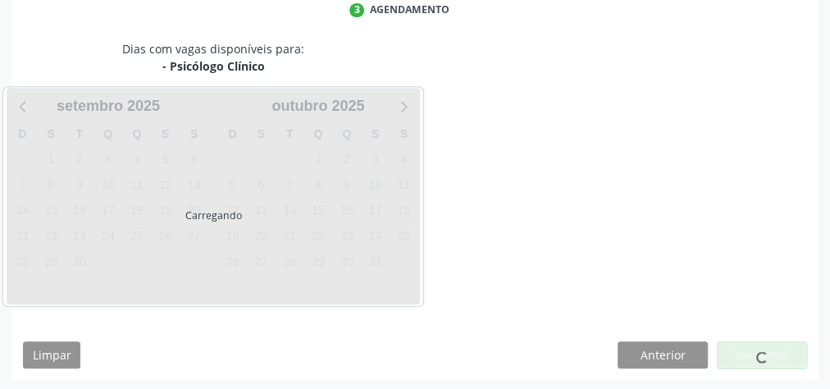
scroll to position [435, 0]
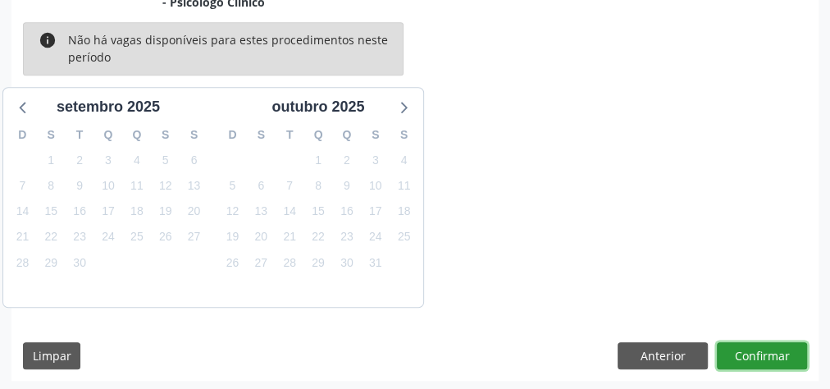
click at [782, 346] on button "Confirmar" at bounding box center [762, 356] width 90 height 28
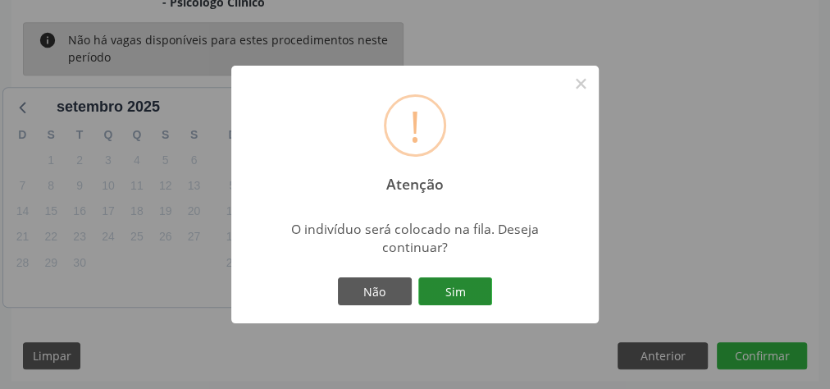
click at [460, 280] on button "Sim" at bounding box center [455, 291] width 74 height 28
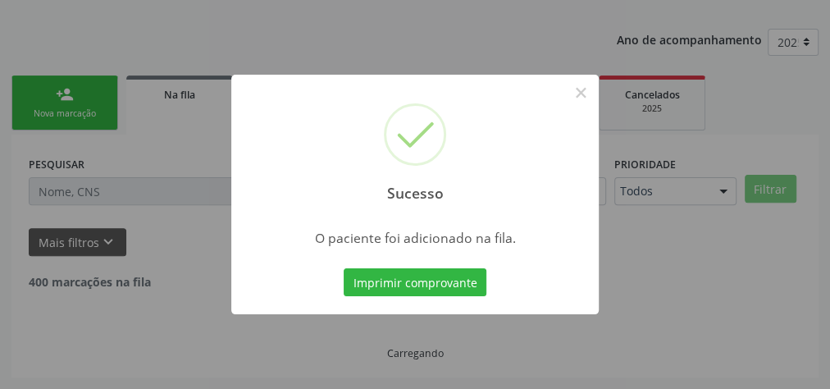
scroll to position [174, 0]
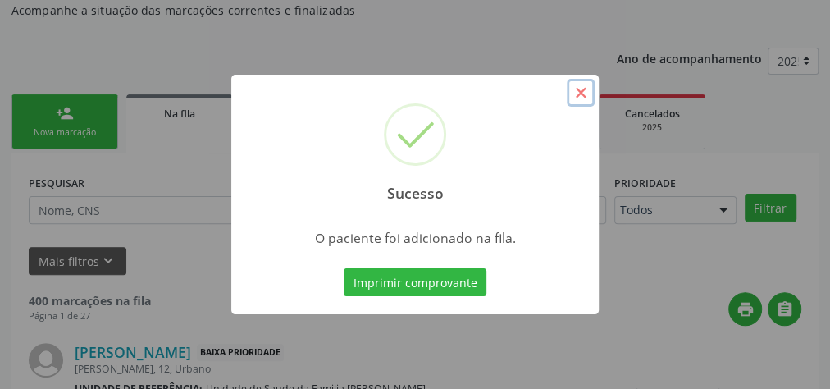
click at [579, 97] on button "×" at bounding box center [581, 93] width 28 height 28
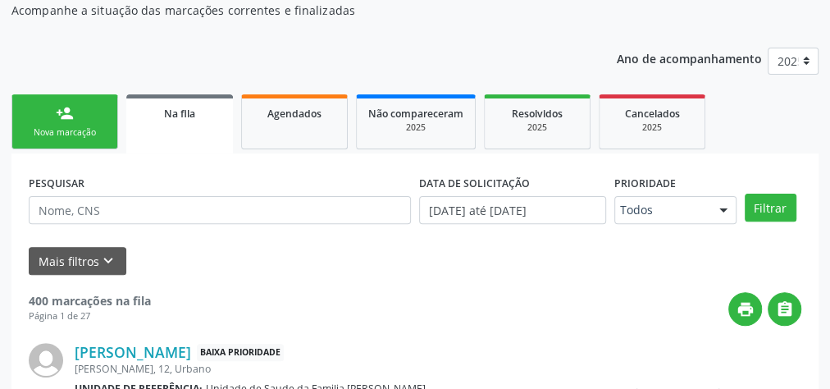
click at [94, 124] on link "person_add Nova marcação" at bounding box center [64, 121] width 107 height 55
